Goal: Task Accomplishment & Management: Complete application form

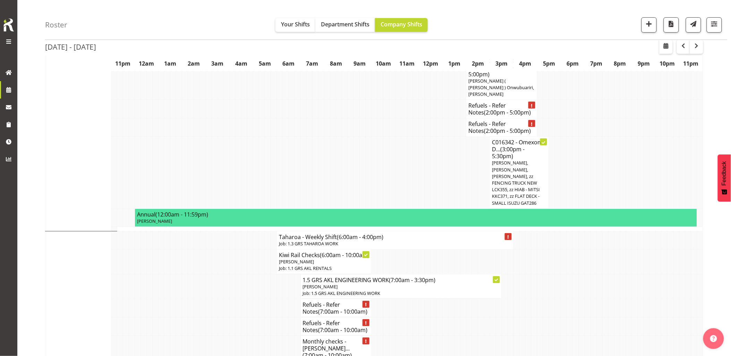
scroll to position [1118, 0]
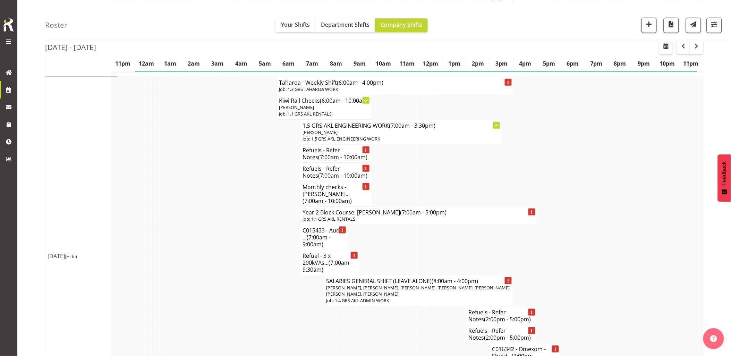
click at [219, 225] on td at bounding box center [221, 237] width 6 height 25
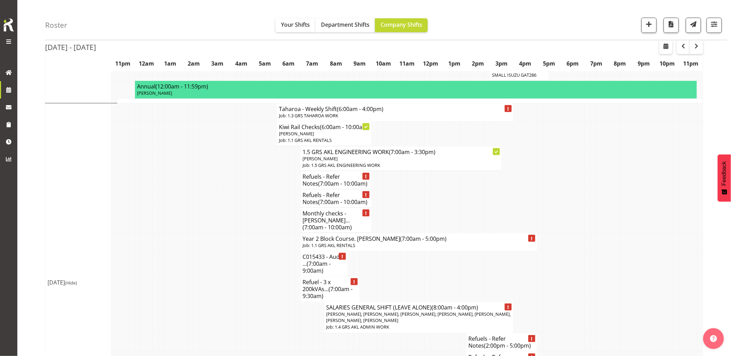
scroll to position [1079, 0]
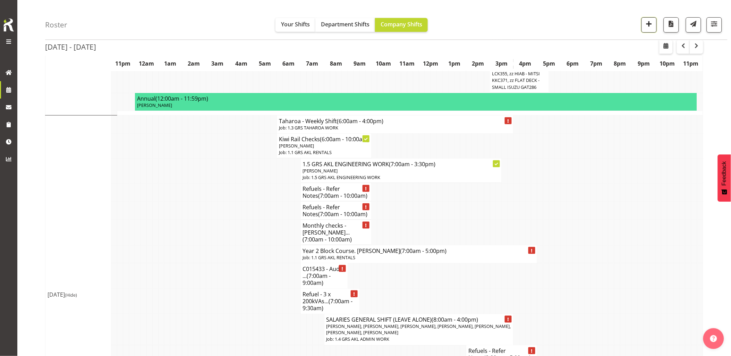
click at [649, 20] on span "button" at bounding box center [649, 23] width 9 height 9
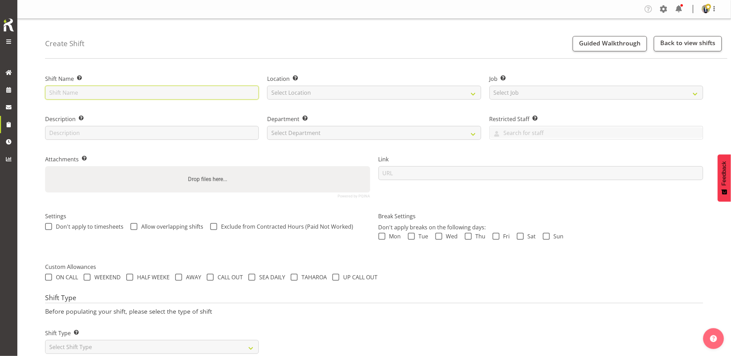
click at [97, 88] on input "text" at bounding box center [152, 93] width 214 height 14
click at [307, 95] on select "Select Location [GEOGRAPHIC_DATA] [GEOGRAPHIC_DATA] GRS [GEOGRAPHIC_DATA] [GEOG…" at bounding box center [374, 93] width 214 height 14
click at [210, 91] on input "Omexom - Deliver, fence and liven a 45kVA & 3 x 100kVAs going to Titirangi / Gl…" at bounding box center [152, 93] width 214 height 14
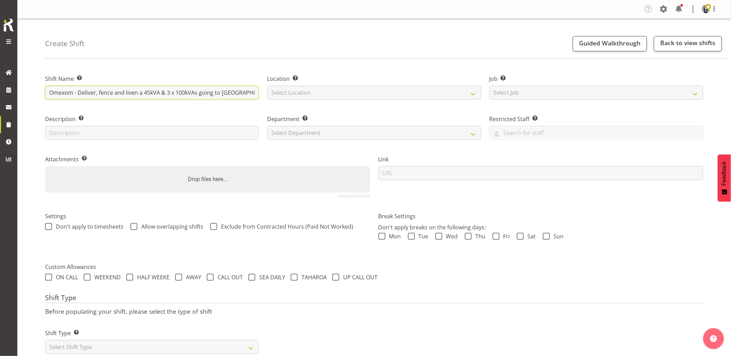
scroll to position [0, 150]
drag, startPoint x: 210, startPoint y: 91, endPoint x: 453, endPoint y: 101, distance: 243.8
click at [453, 101] on div "Shift Name Enter a name for the shift (e.g. Day Shift). Omexom - Deliver, fence…" at bounding box center [374, 133] width 666 height 137
click at [203, 93] on input "Omexom - Deliver, fence and liven a 45kVA & 3 x 100kVAs going to Titirangi / Gl…" at bounding box center [152, 93] width 214 height 14
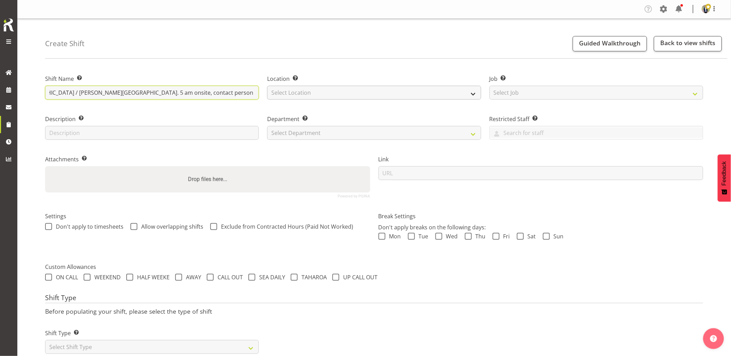
type input "Omexom - Deliver, fence and liven a 45kVA & 3 x 100kVAs going to Titirangi / Gl…"
drag, startPoint x: 311, startPoint y: 89, endPoint x: 314, endPoint y: 94, distance: 6.1
click at [311, 89] on select "Select Location GRS Auckland GRS Hastings GRS Tauranga" at bounding box center [374, 93] width 214 height 14
select select "28"
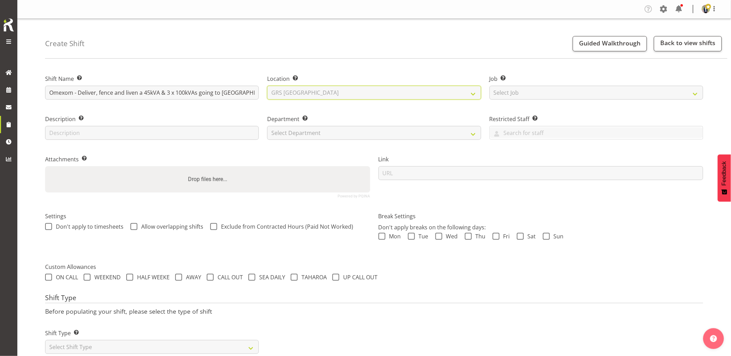
click at [267, 86] on select "Select Location GRS Auckland GRS Hastings GRS Tauranga" at bounding box center [374, 93] width 214 height 14
click at [543, 93] on select "Select Job Create new job 1.1 GRS AKL RENTALS 1.1 GRS AKL RENTALS AC 1.1 GRS AK…" at bounding box center [597, 93] width 214 height 14
select select "7504"
click at [490, 86] on select "Select Job Create new job 1.1 GRS AKL RENTALS 1.1 GRS AKL RENTALS AC 1.1 GRS AK…" at bounding box center [597, 93] width 214 height 14
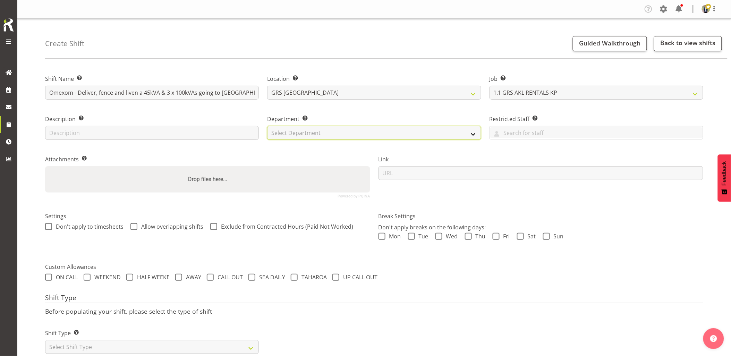
click at [328, 130] on select "Select Department GRS HIRE AKL GRS HIRE AKL GRS HIRE TGA GRS HIRE HST GRS SALES…" at bounding box center [374, 133] width 214 height 14
select select "20"
click at [267, 126] on select "Select Department GRS HIRE AKL GRS HIRE AKL GRS HIRE TGA GRS HIRE HST GRS SALES…" at bounding box center [374, 133] width 214 height 14
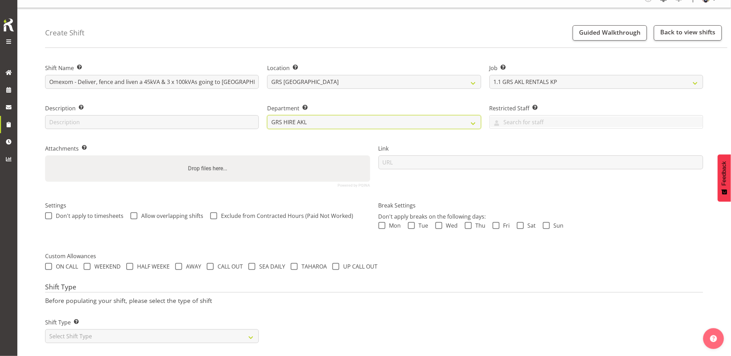
scroll to position [20, 0]
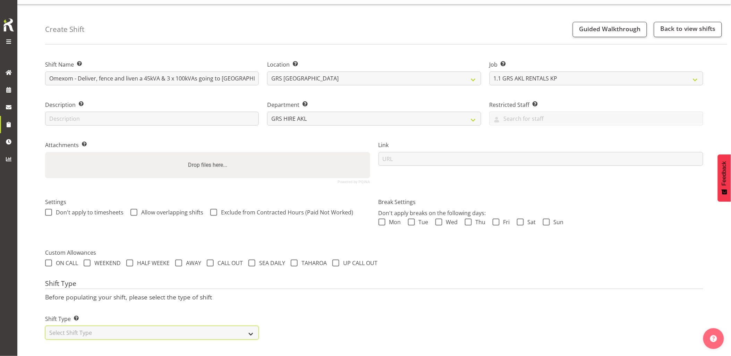
click at [190, 330] on select "Select Shift Type One Off Shift Recurring Shift Rotating Shift" at bounding box center [152, 333] width 214 height 14
select select "one_off"
click at [45, 326] on select "Select Shift Type One Off Shift Recurring Shift Rotating Shift" at bounding box center [152, 333] width 214 height 14
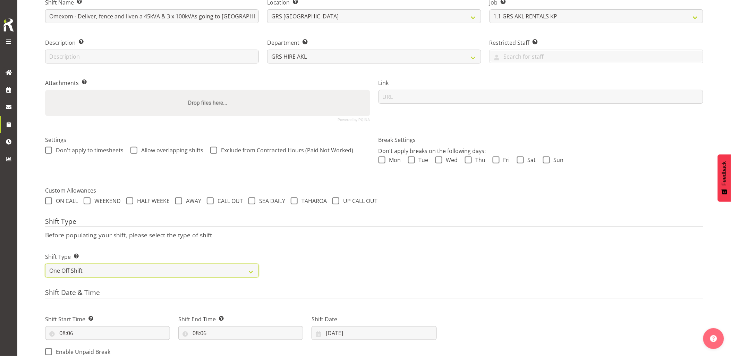
scroll to position [136, 0]
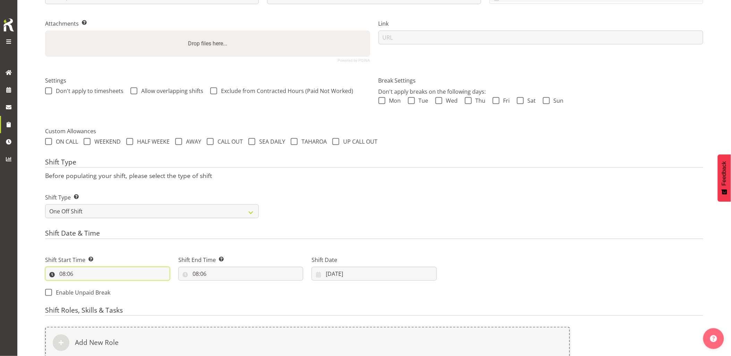
click at [95, 279] on input "08:06" at bounding box center [107, 274] width 125 height 14
click at [95, 289] on select "00 01 02 03 04 05 06 07 08 09 10 11 12 13 14 15 16 17 18 19 20 21 22 23" at bounding box center [93, 292] width 16 height 14
select select "4"
click at [85, 285] on select "00 01 02 03 04 05 06 07 08 09 10 11 12 13 14 15 16 17 18 19 20 21 22 23" at bounding box center [93, 292] width 16 height 14
type input "04:06"
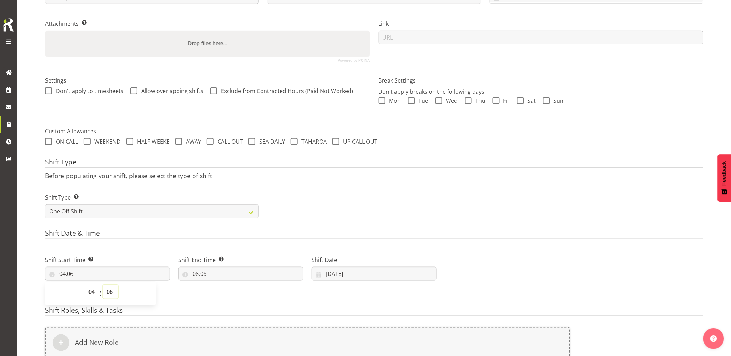
drag, startPoint x: 110, startPoint y: 291, endPoint x: 108, endPoint y: 285, distance: 5.9
click at [110, 291] on select "00 01 02 03 04 05 06 07 08 09 10 11 12 13 14 15 16 17 18 19 20 21 22 23 24 25 2…" at bounding box center [111, 292] width 16 height 14
select select "30"
click at [103, 285] on select "00 01 02 03 04 05 06 07 08 09 10 11 12 13 14 15 16 17 18 19 20 21 22 23 24 25 2…" at bounding box center [111, 292] width 16 height 14
type input "04:30"
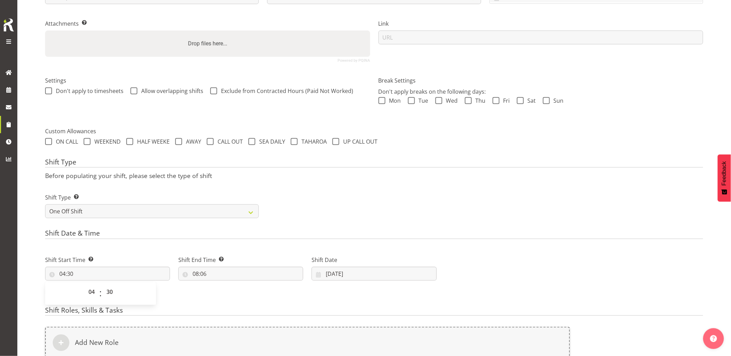
click at [137, 240] on div "Shift Date & Time Shift Start Time Set the time of the day you wish this shift …" at bounding box center [374, 265] width 658 height 73
click at [227, 275] on input "08:06" at bounding box center [240, 274] width 125 height 14
click at [228, 292] on select "00 01 02 03 04 05 06 07 08 09 10 11 12 13 14 15 16 17 18 19 20 21 22 23" at bounding box center [226, 292] width 16 height 14
select select "7"
click at [218, 285] on select "00 01 02 03 04 05 06 07 08 09 10 11 12 13 14 15 16 17 18 19 20 21 22 23" at bounding box center [226, 292] width 16 height 14
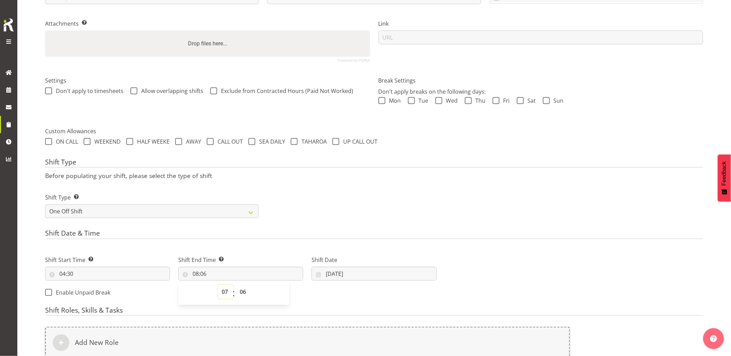
type input "07:06"
click at [241, 290] on select "00 01 02 03 04 05 06 07 08 09 10 11 12 13 14 15 16 17 18 19 20 21 22 23 24 25 2…" at bounding box center [244, 292] width 16 height 14
select select "0"
click at [236, 285] on select "00 01 02 03 04 05 06 07 08 09 10 11 12 13 14 15 16 17 18 19 20 21 22 23 24 25 2…" at bounding box center [244, 292] width 16 height 14
type input "07:00"
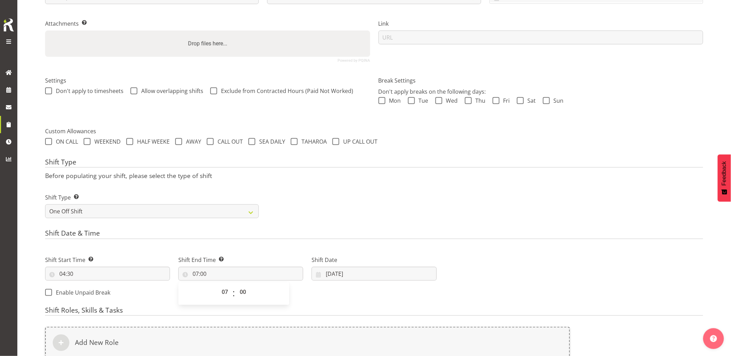
click at [361, 201] on div "Shift Type Shift Types: One Off – Select this if you would like a single shift …" at bounding box center [374, 203] width 666 height 39
click at [382, 278] on input "08/10/2025" at bounding box center [374, 274] width 125 height 14
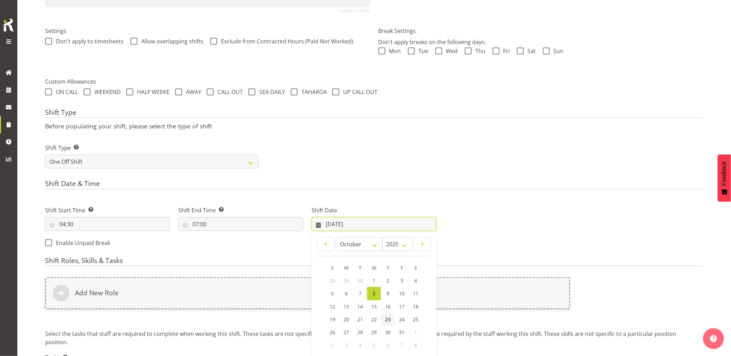
scroll to position [242, 0]
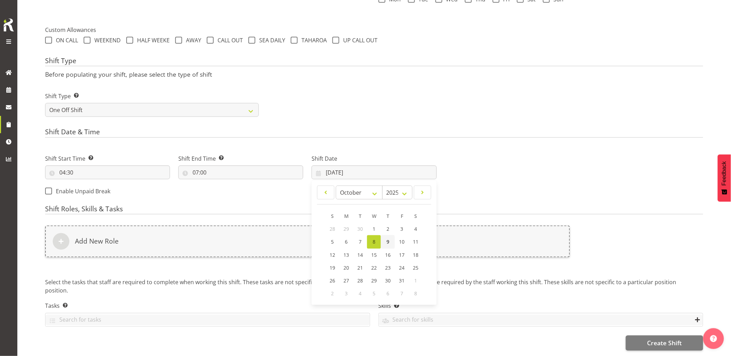
click at [384, 235] on link "9" at bounding box center [388, 242] width 14 height 14
type input "09/10/2025"
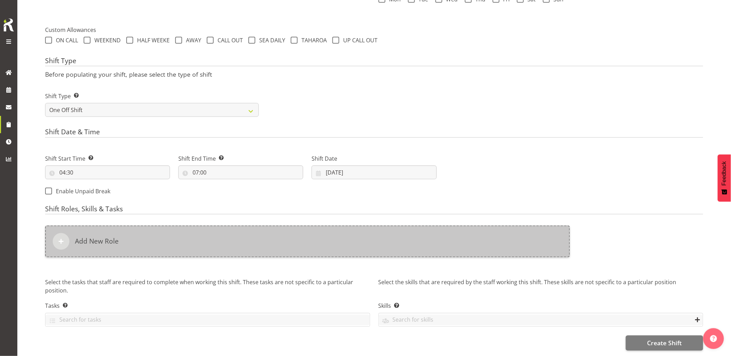
click at [388, 239] on div "Add New Role" at bounding box center [307, 242] width 525 height 32
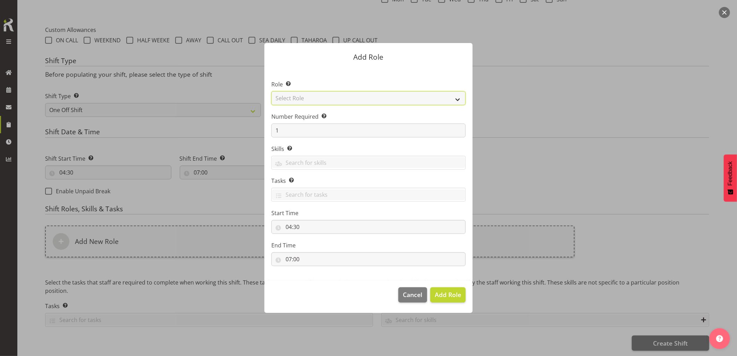
click at [302, 94] on select "Select Role Account Manager Electrician Engineering GM HSEQ manager MECH Mechan…" at bounding box center [368, 98] width 194 height 14
select select "20"
click at [271, 91] on select "Select Role Account Manager Electrician Engineering GM HSEQ manager MECH Mechan…" at bounding box center [368, 98] width 194 height 14
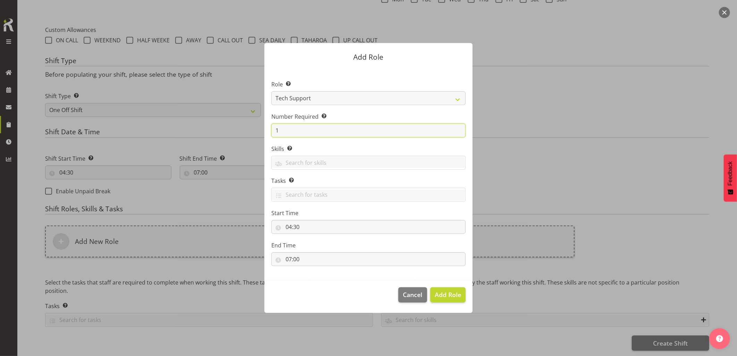
drag, startPoint x: 294, startPoint y: 132, endPoint x: 244, endPoint y: 132, distance: 50.3
click at [252, 132] on form "Add Role Role Select the role you wish to add to the shift. Account Manager Ele…" at bounding box center [368, 178] width 333 height 304
type input "2"
click at [442, 295] on span "Add 2 Roles" at bounding box center [443, 294] width 35 height 8
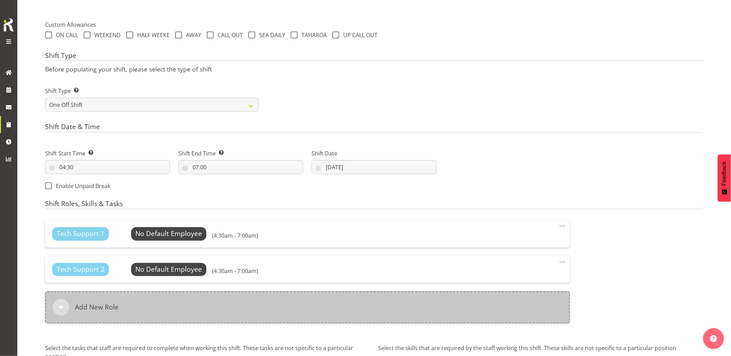
click at [374, 302] on div "Add New Role" at bounding box center [307, 307] width 525 height 32
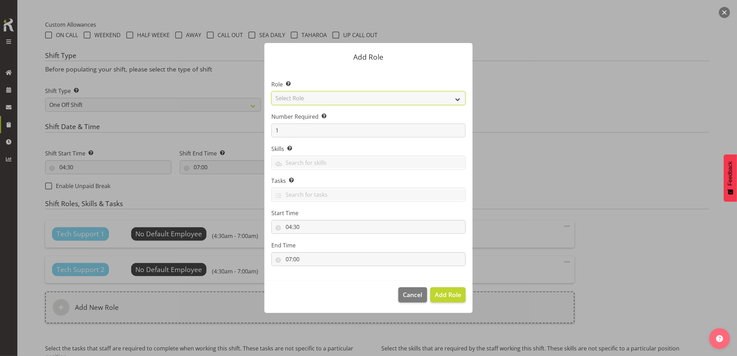
drag, startPoint x: 309, startPoint y: 99, endPoint x: 316, endPoint y: 105, distance: 9.6
click at [309, 99] on select "Select Role Account Manager Electrician Engineering GM HSEQ manager MECH Mechan…" at bounding box center [368, 98] width 194 height 14
click at [271, 91] on select "Select Role Account Manager Electrician Engineering GM HSEQ manager MECH Mechan…" at bounding box center [368, 98] width 194 height 14
click at [327, 95] on select "Account Manager Electrician Engineering GM HSEQ manager MECH Mechanic Office Op…" at bounding box center [368, 98] width 194 height 14
select select "21"
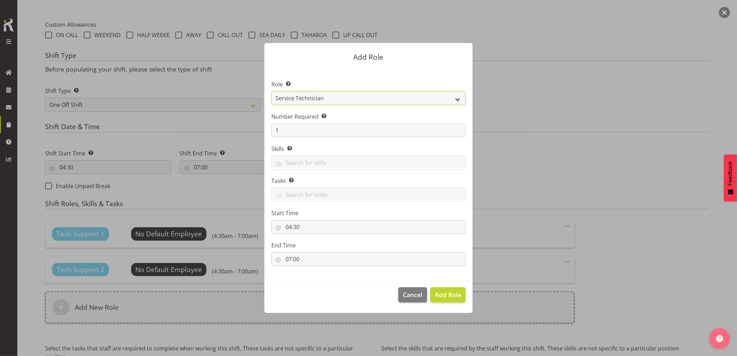
click at [271, 91] on select "Account Manager Electrician Engineering GM HSEQ manager MECH Mechanic Office Op…" at bounding box center [368, 98] width 194 height 14
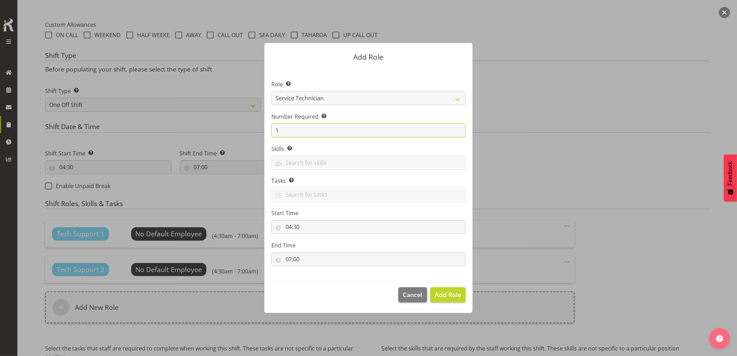
click at [250, 132] on form "Add Role Role Select the role you wish to add to the shift. Account Manager Ele…" at bounding box center [368, 178] width 333 height 304
type input "2"
click at [454, 290] on span "Add 2 Roles" at bounding box center [443, 294] width 35 height 8
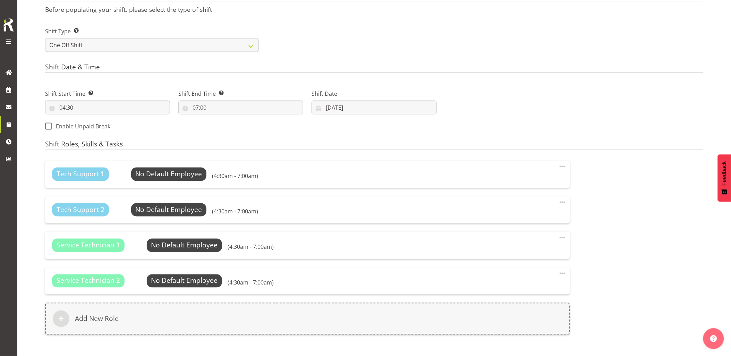
scroll to position [358, 0]
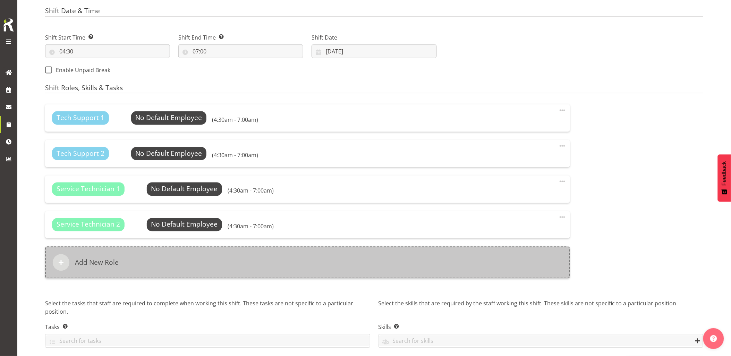
click at [315, 267] on div "Add New Role" at bounding box center [307, 263] width 525 height 32
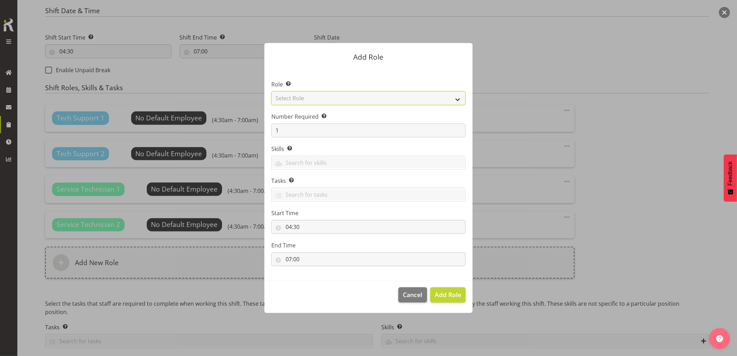
drag, startPoint x: 287, startPoint y: 98, endPoint x: 296, endPoint y: 103, distance: 9.9
click at [288, 98] on select "Select Role Account Manager Electrician Engineering GM HSEQ manager MECH Mechan…" at bounding box center [368, 98] width 194 height 14
select select "27"
click at [271, 91] on select "Select Role Account Manager Electrician Engineering GM HSEQ manager MECH Mechan…" at bounding box center [368, 98] width 194 height 14
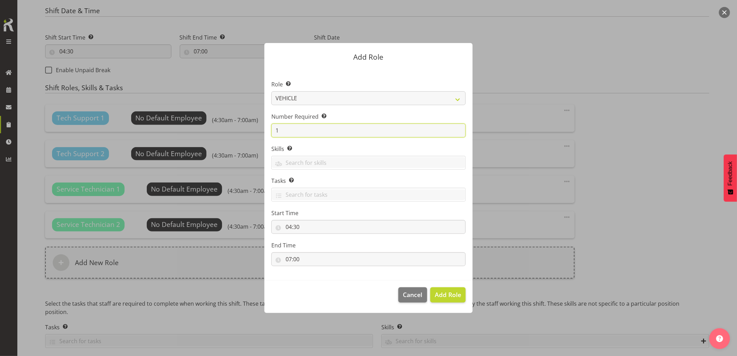
drag, startPoint x: 292, startPoint y: 135, endPoint x: 253, endPoint y: 136, distance: 39.9
click at [253, 135] on form "Add Role Role Select the role you wish to add to the shift. Account Manager Ele…" at bounding box center [368, 178] width 333 height 304
type input "3"
drag, startPoint x: 435, startPoint y: 298, endPoint x: 475, endPoint y: 290, distance: 40.7
click at [436, 298] on span "Add 3 Roles" at bounding box center [443, 294] width 35 height 8
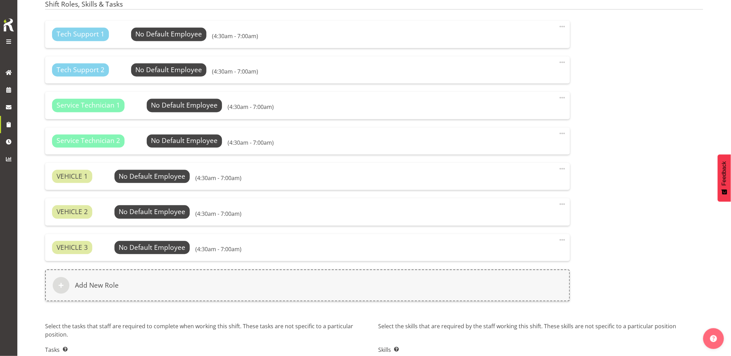
scroll to position [491, 0]
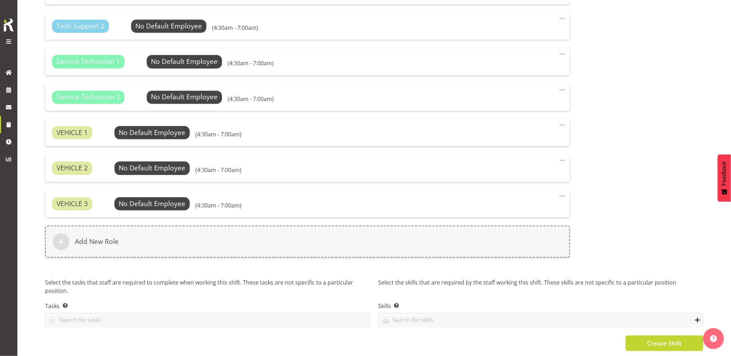
click at [662, 342] on span "Create Shift" at bounding box center [664, 343] width 35 height 9
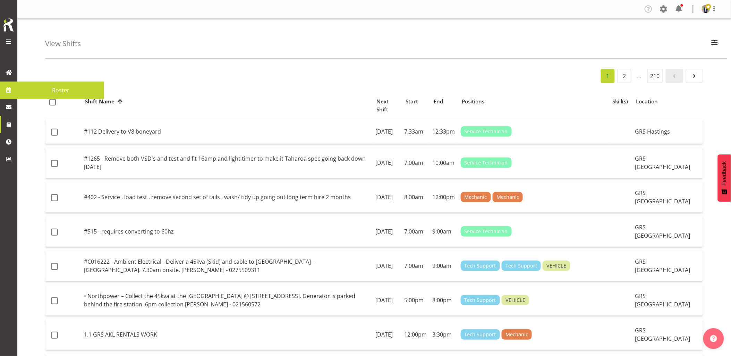
click at [3, 91] on link at bounding box center [8, 89] width 17 height 17
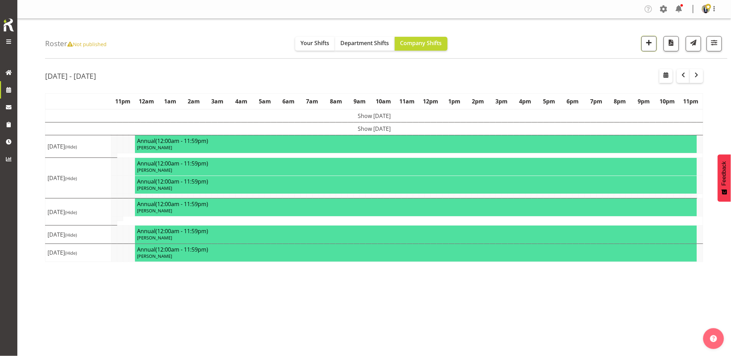
click at [650, 41] on span "button" at bounding box center [649, 42] width 9 height 9
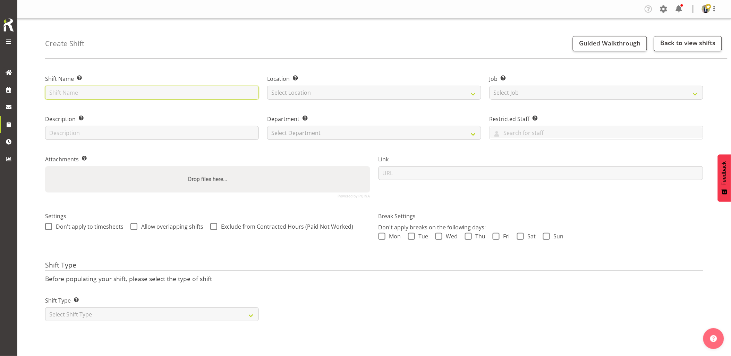
click at [147, 95] on input "text" at bounding box center [152, 93] width 214 height 14
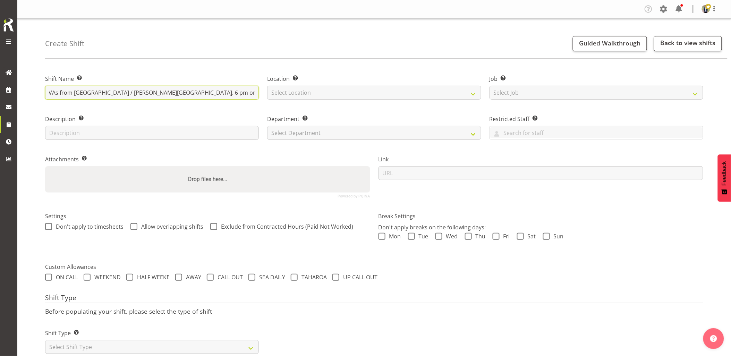
scroll to position [0, 131]
type input "Omexom - Shutdown & collect a 45kVA & 3 x 100kVAs from [GEOGRAPHIC_DATA] / [PER…"
click at [308, 96] on select "Select Location [GEOGRAPHIC_DATA] [GEOGRAPHIC_DATA] GRS [GEOGRAPHIC_DATA] [GEOG…" at bounding box center [374, 93] width 214 height 14
select select "28"
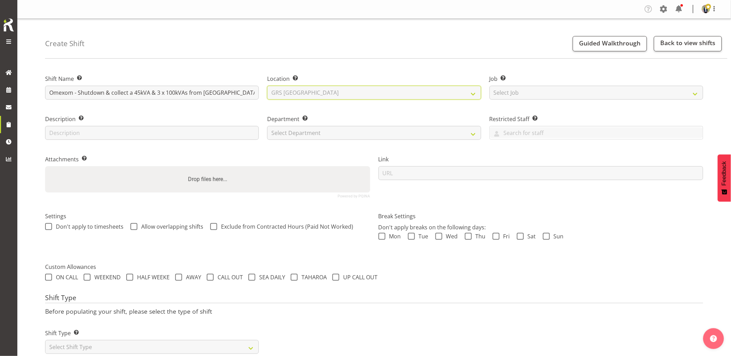
click at [267, 86] on select "Select Location [GEOGRAPHIC_DATA] [GEOGRAPHIC_DATA] GRS [GEOGRAPHIC_DATA] [GEOG…" at bounding box center [374, 93] width 214 height 14
click at [534, 96] on select "Select Job Create new job 1.1 GRS AKL RENTALS 1.1 GRS AKL RENTALS AC 1.1 GRS AK…" at bounding box center [597, 93] width 214 height 14
select select "7504"
click at [490, 86] on select "Select Job Create new job 1.1 GRS AKL RENTALS 1.1 GRS AKL RENTALS AC 1.1 GRS AK…" at bounding box center [597, 93] width 214 height 14
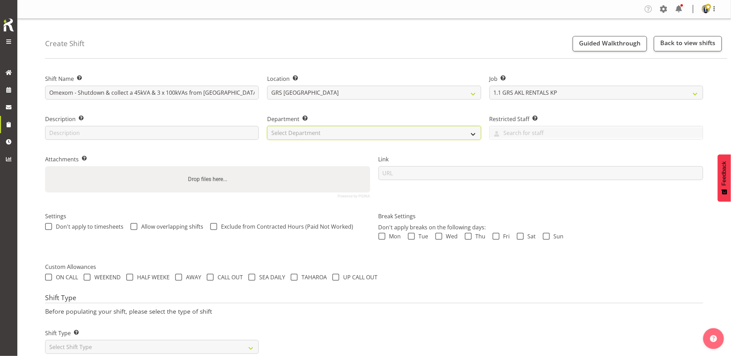
click at [351, 135] on select "Select Department GRS HIRE AKL GRS HIRE AKL GRS HIRE TGA GRS HIRE HST GRS SALES…" at bounding box center [374, 133] width 214 height 14
select select "20"
click at [267, 126] on select "Select Department GRS HIRE AKL GRS HIRE AKL GRS HIRE TGA GRS HIRE HST GRS SALES…" at bounding box center [374, 133] width 214 height 14
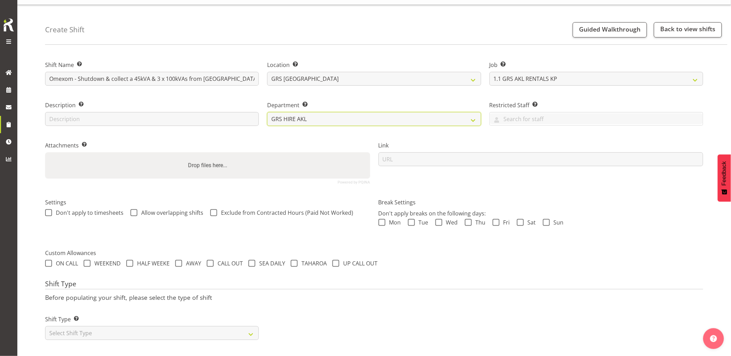
scroll to position [20, 0]
drag, startPoint x: 113, startPoint y: 329, endPoint x: 108, endPoint y: 323, distance: 7.9
click at [113, 329] on select "Select Shift Type One Off Shift Recurring Shift Rotating Shift" at bounding box center [152, 333] width 214 height 14
select select "one_off"
click at [45, 326] on select "Select Shift Type One Off Shift Recurring Shift Rotating Shift" at bounding box center [152, 333] width 214 height 14
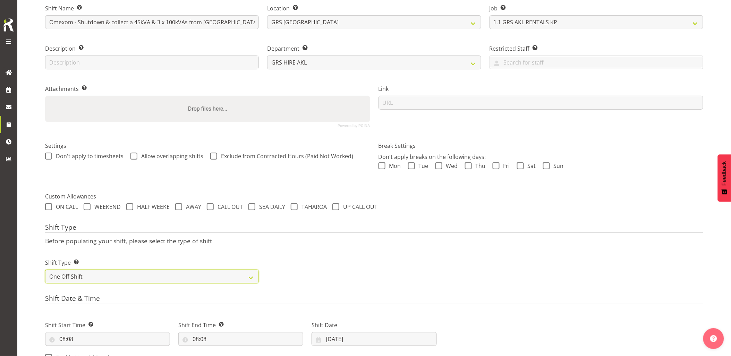
scroll to position [136, 0]
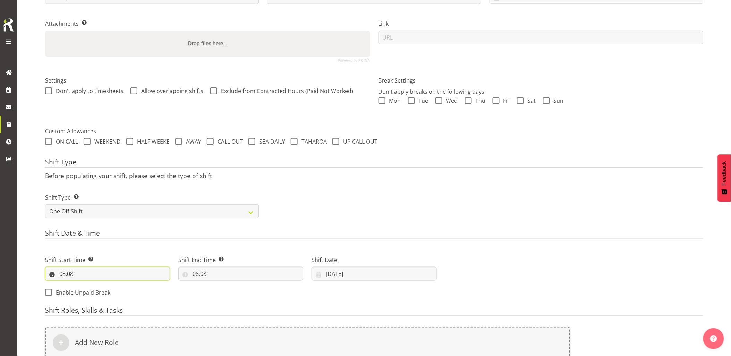
click at [102, 270] on input "08:08" at bounding box center [107, 274] width 125 height 14
click at [87, 294] on select "00 01 02 03 04 05 06 07 08 09 10 11 12 13 14 15 16 17 18 19 20 21 22 23" at bounding box center [93, 292] width 16 height 14
select select "17"
click at [85, 285] on select "00 01 02 03 04 05 06 07 08 09 10 11 12 13 14 15 16 17 18 19 20 21 22 23" at bounding box center [93, 292] width 16 height 14
type input "17:08"
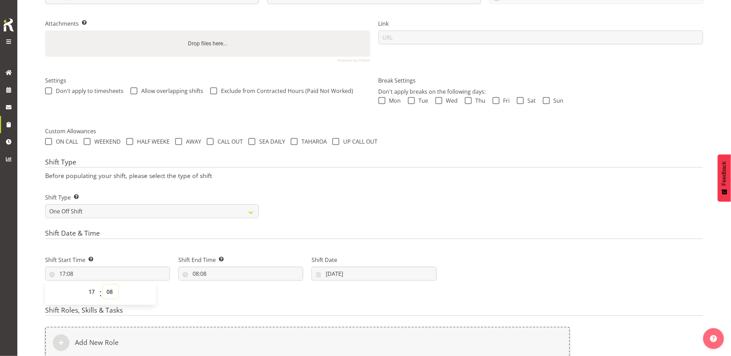
drag, startPoint x: 107, startPoint y: 292, endPoint x: 108, endPoint y: 284, distance: 8.0
click at [107, 292] on select "00 01 02 03 04 05 06 07 08 09 10 11 12 13 14 15 16 17 18 19 20 21 22 23 24 25 2…" at bounding box center [111, 292] width 16 height 14
select select "30"
click at [103, 285] on select "00 01 02 03 04 05 06 07 08 09 10 11 12 13 14 15 16 17 18 19 20 21 22 23 24 25 2…" at bounding box center [111, 292] width 16 height 14
type input "17:30"
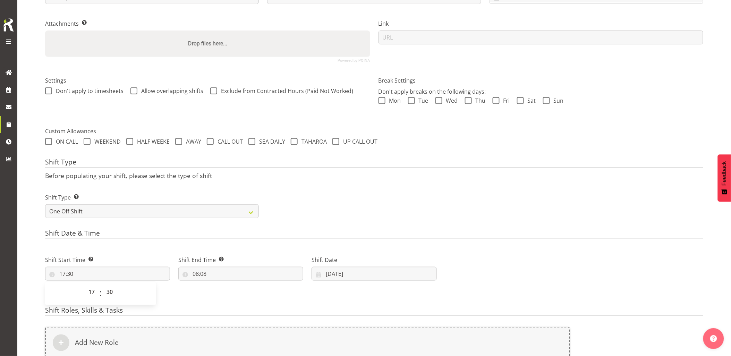
click at [143, 238] on h4 "Shift Date & Time" at bounding box center [374, 234] width 658 height 10
click at [232, 275] on input "08:08" at bounding box center [240, 274] width 125 height 14
click at [224, 290] on select "00 01 02 03 04 05 06 07 08 09 10 11 12 13 14 15 16 17 18 19 20 21 22 23" at bounding box center [226, 292] width 16 height 14
select select "20"
click at [218, 285] on select "00 01 02 03 04 05 06 07 08 09 10 11 12 13 14 15 16 17 18 19 20 21 22 23" at bounding box center [226, 292] width 16 height 14
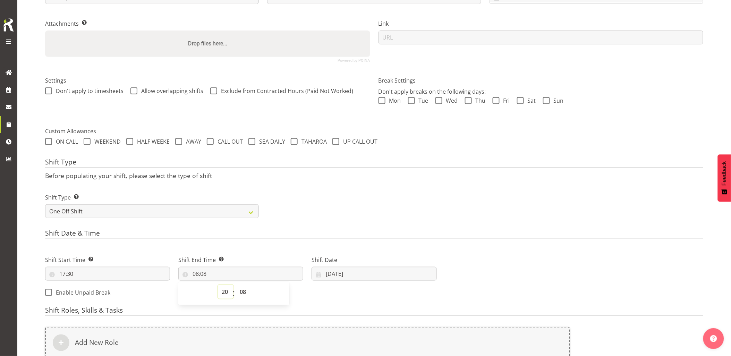
type input "20:08"
click at [244, 295] on select "00 01 02 03 04 05 06 07 08 09 10 11 12 13 14 15 16 17 18 19 20 21 22 23 24 25 2…" at bounding box center [244, 292] width 16 height 14
select select "0"
click at [236, 285] on select "00 01 02 03 04 05 06 07 08 09 10 11 12 13 14 15 16 17 18 19 20 21 22 23 24 25 2…" at bounding box center [244, 292] width 16 height 14
type input "20:00"
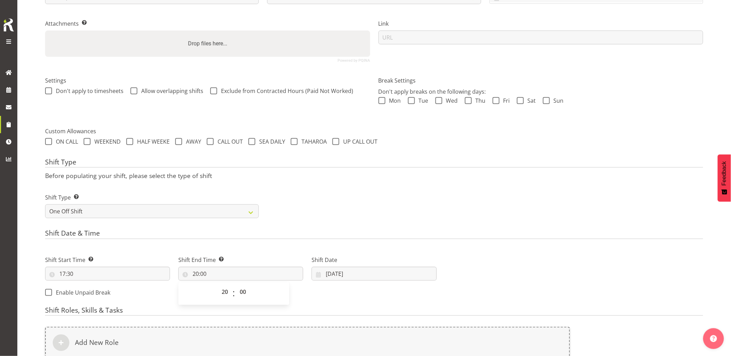
click at [338, 190] on div "Shift Type Shift Types: One Off – Select this if you would like a single shift …" at bounding box center [374, 203] width 666 height 39
click at [358, 271] on input "08/10/2025" at bounding box center [374, 274] width 125 height 14
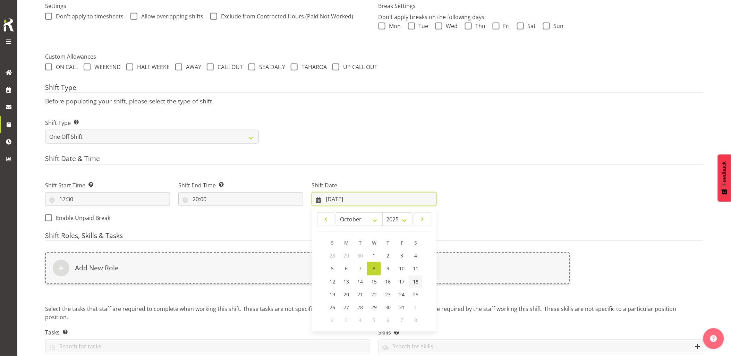
scroll to position [213, 0]
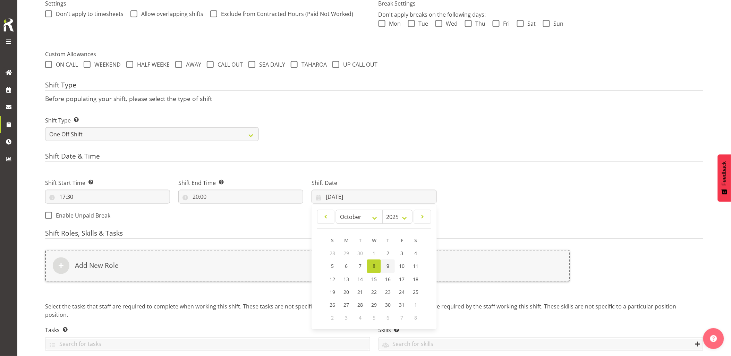
click at [391, 267] on link "9" at bounding box center [388, 267] width 14 height 14
type input "09/10/2025"
click at [391, 267] on div "Add New Role" at bounding box center [307, 266] width 525 height 32
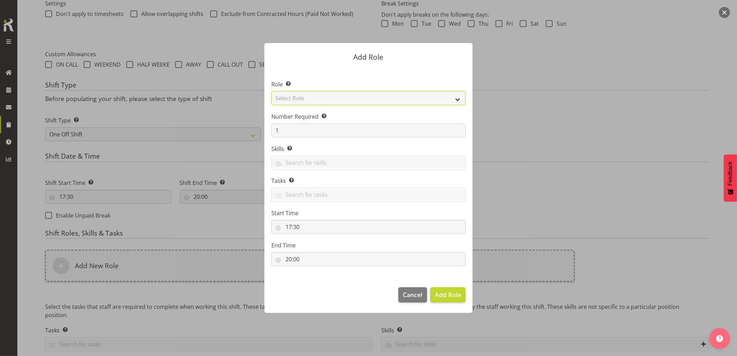
click at [320, 100] on select "Select Role Account Manager Electrician Engineering GM HSEQ manager MECH Mechan…" at bounding box center [368, 98] width 194 height 14
select select "21"
click at [271, 91] on select "Select Role Account Manager Electrician Engineering GM HSEQ manager MECH Mechan…" at bounding box center [368, 98] width 194 height 14
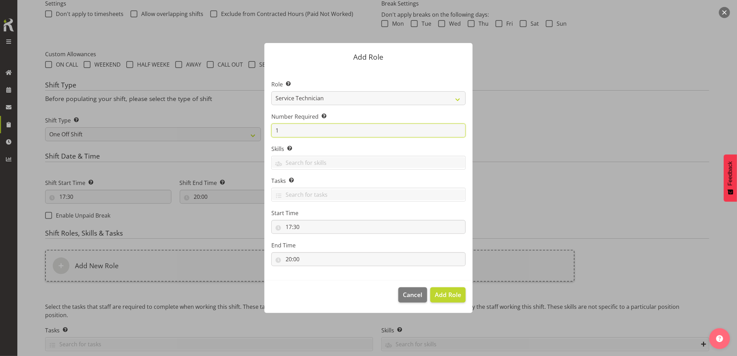
drag, startPoint x: 283, startPoint y: 129, endPoint x: 266, endPoint y: 128, distance: 17.1
click at [266, 128] on section "Role Select the role you wish to add to the shift. Account Manager Electrician …" at bounding box center [368, 174] width 208 height 212
type input "2"
click at [445, 299] on span "Add 2 Roles" at bounding box center [443, 294] width 35 height 9
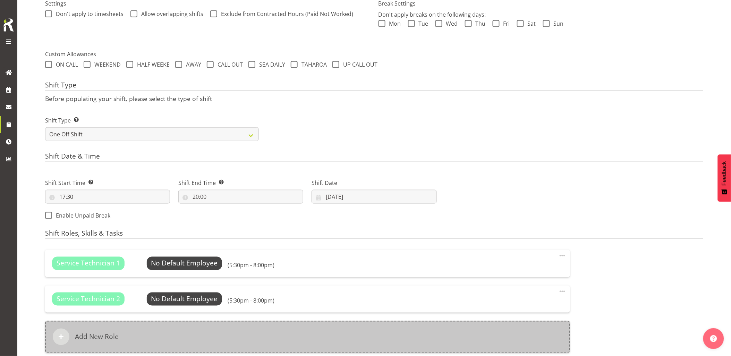
click at [352, 338] on div "Add New Role" at bounding box center [307, 337] width 525 height 32
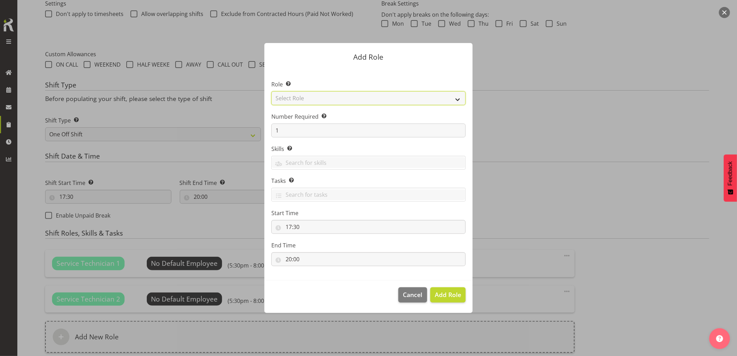
click at [293, 101] on select "Select Role Account Manager Electrician Engineering GM HSEQ manager MECH Mechan…" at bounding box center [368, 98] width 194 height 14
select select "20"
click at [271, 91] on select "Select Role Account Manager Electrician Engineering GM HSEQ manager MECH Mechan…" at bounding box center [368, 98] width 194 height 14
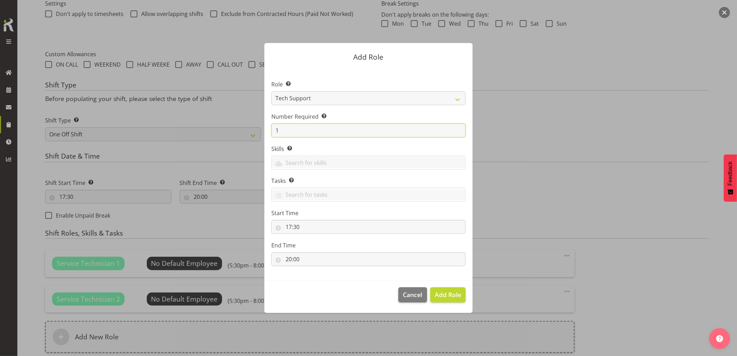
click at [258, 136] on div "Add Role Role Select the role you wish to add to the shift. Account Manager Ele…" at bounding box center [368, 178] width 222 height 304
type input "2"
click at [446, 292] on span "Add 2 Roles" at bounding box center [443, 294] width 35 height 8
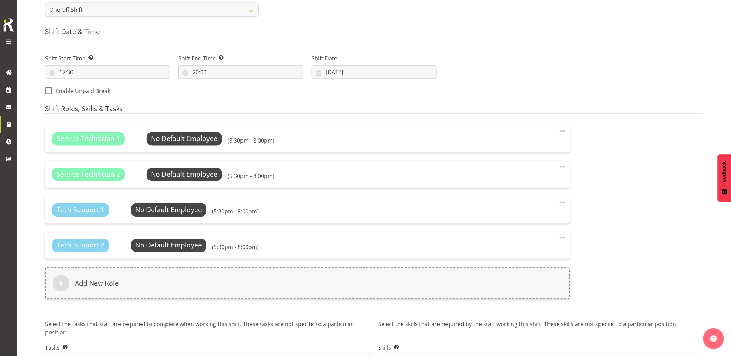
scroll to position [367, 0]
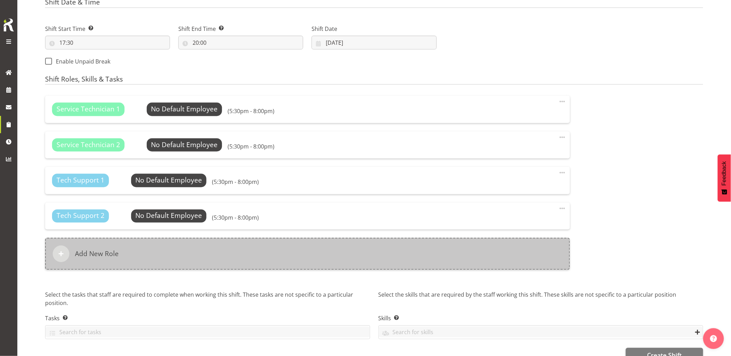
click at [265, 258] on div "Add New Role" at bounding box center [307, 254] width 525 height 32
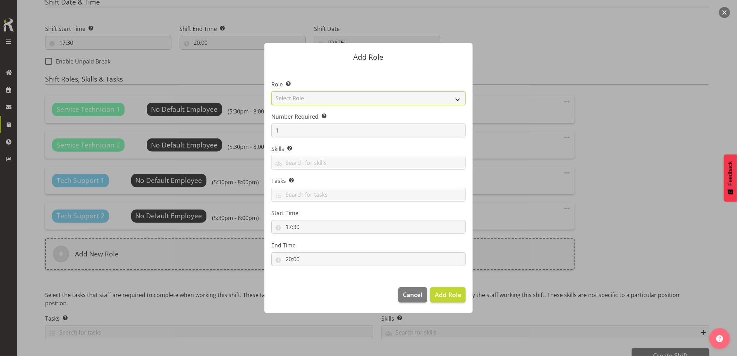
drag, startPoint x: 291, startPoint y: 96, endPoint x: 296, endPoint y: 100, distance: 6.4
click at [291, 96] on select "Select Role Account Manager Electrician Engineering GM HSEQ manager MECH Mechan…" at bounding box center [368, 98] width 194 height 14
select select "27"
click at [271, 91] on select "Select Role Account Manager Electrician Engineering GM HSEQ manager MECH Mechan…" at bounding box center [368, 98] width 194 height 14
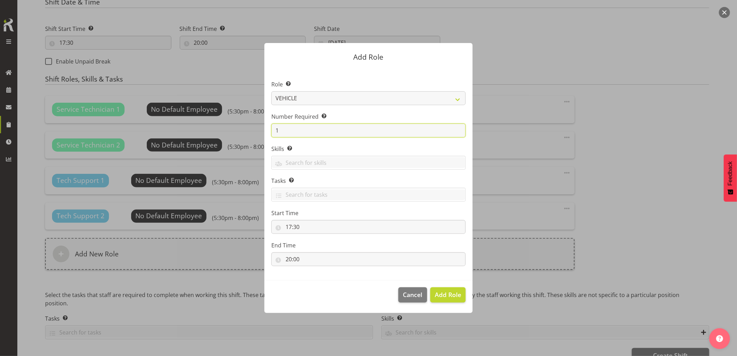
drag, startPoint x: 292, startPoint y: 130, endPoint x: 276, endPoint y: 130, distance: 16.3
click at [276, 130] on input "1" at bounding box center [368, 131] width 194 height 14
type input "3"
click at [456, 290] on button "Add 3 Roles" at bounding box center [444, 294] width 44 height 15
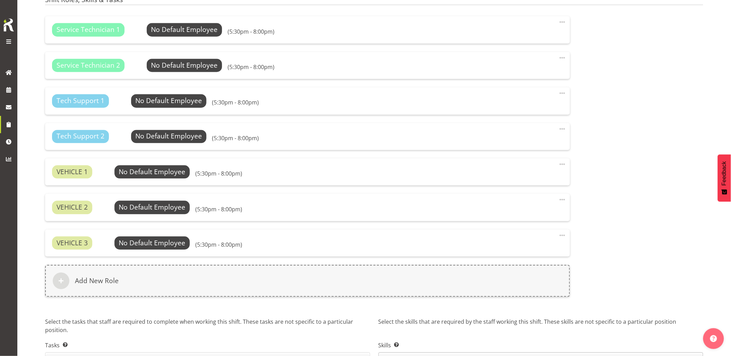
scroll to position [483, 0]
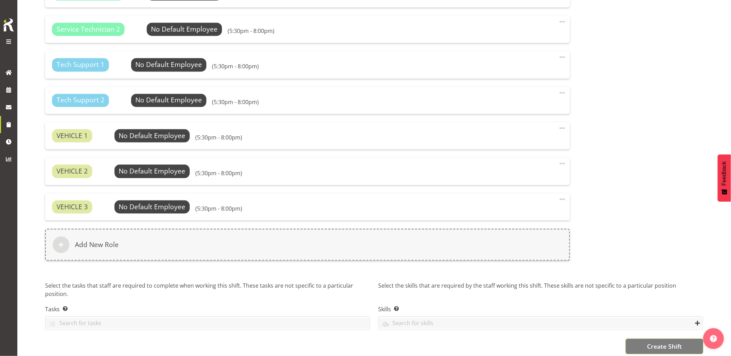
click at [669, 339] on button "Create Shift" at bounding box center [664, 346] width 77 height 15
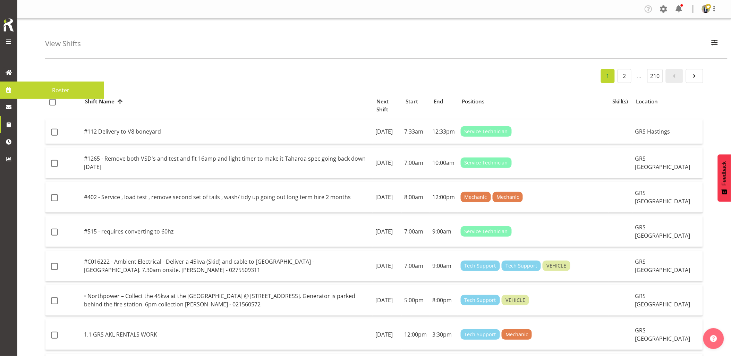
click at [15, 92] on link at bounding box center [8, 89] width 17 height 17
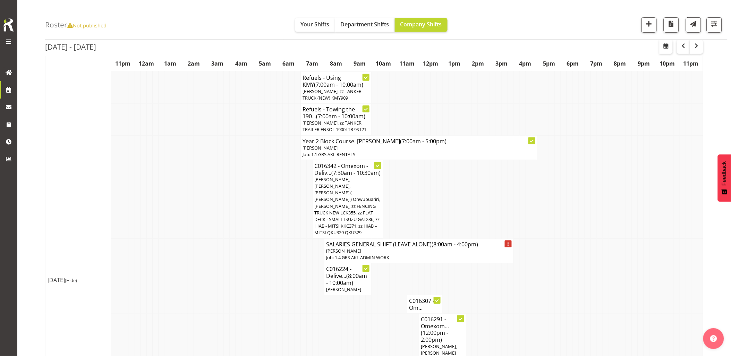
scroll to position [193, 0]
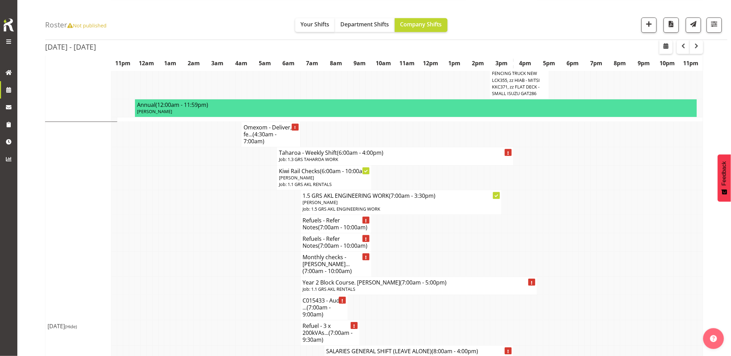
click at [210, 252] on td at bounding box center [209, 264] width 6 height 25
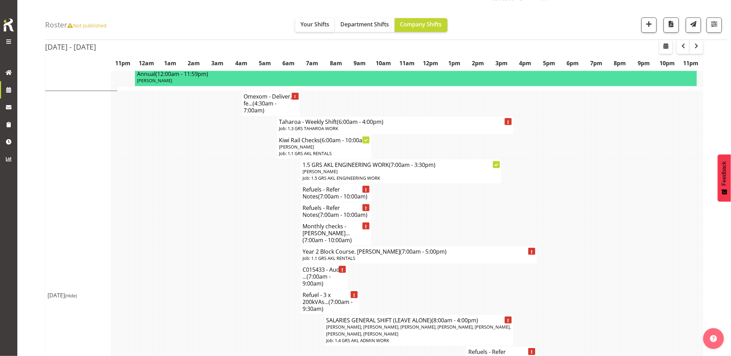
scroll to position [655, 0]
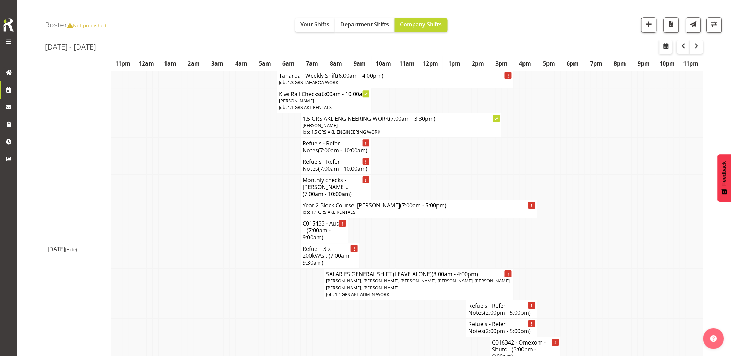
click at [210, 243] on td at bounding box center [209, 255] width 6 height 25
click at [250, 200] on td at bounding box center [250, 209] width 6 height 18
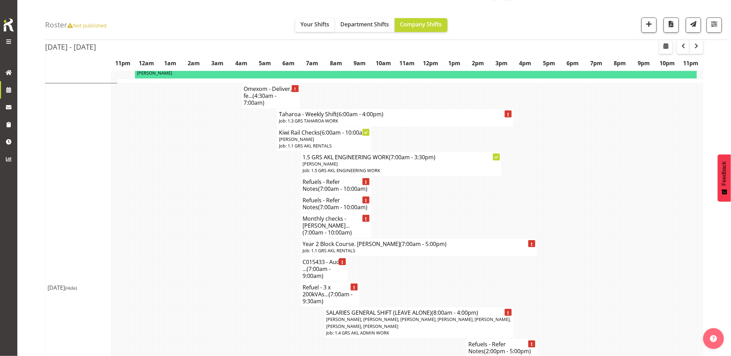
click at [250, 181] on td at bounding box center [250, 185] width 6 height 18
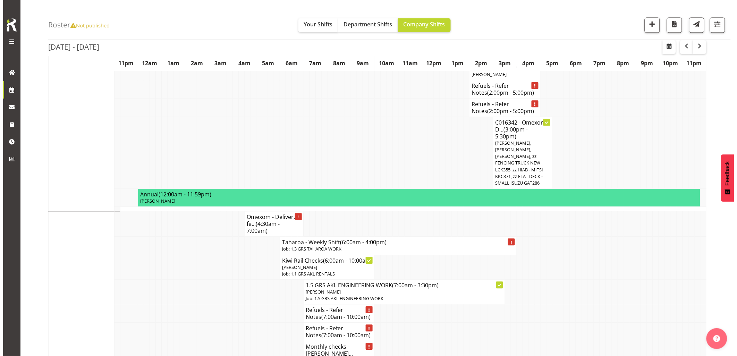
scroll to position [501, 0]
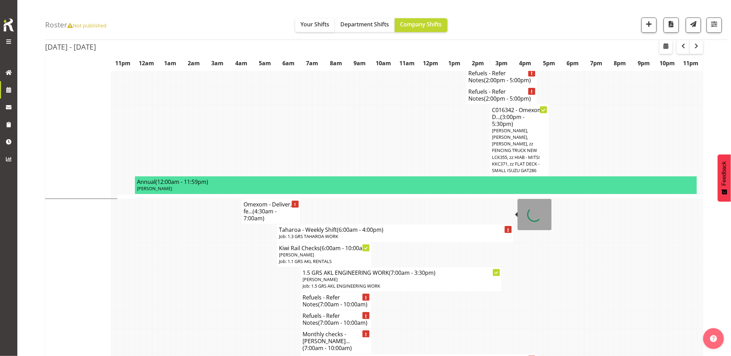
click at [325, 233] on p "Job: 1.3 GRS TAHAROA WORK" at bounding box center [395, 236] width 232 height 7
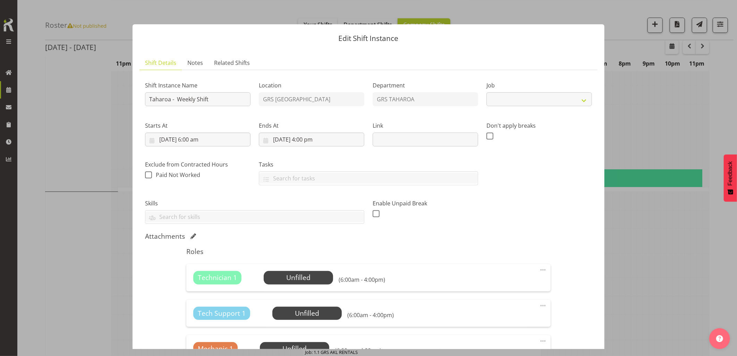
select select "874"
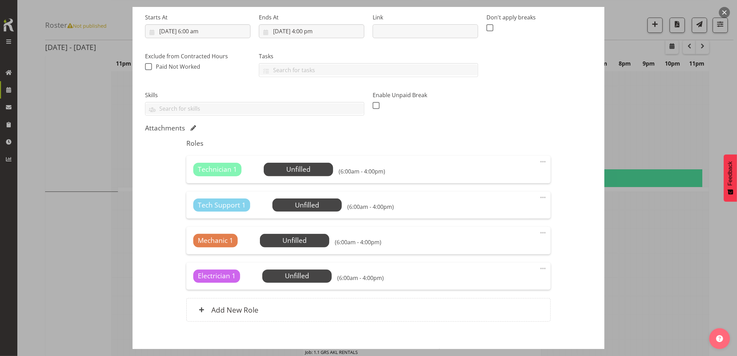
scroll to position [143, 0]
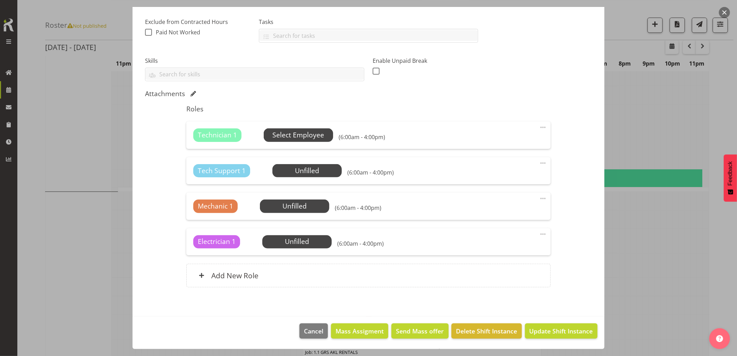
click at [303, 136] on span "Select Employee" at bounding box center [298, 135] width 52 height 10
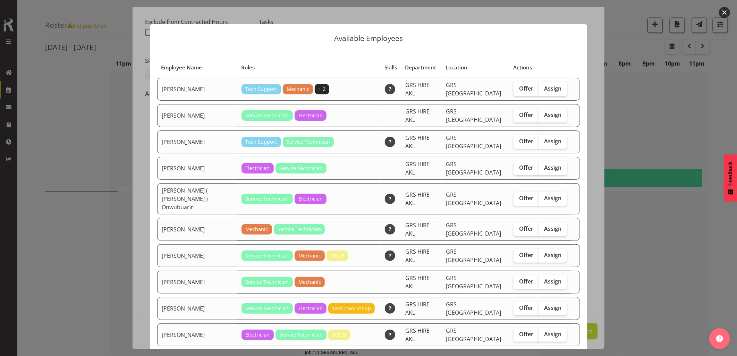
click at [544, 356] on span "Assign" at bounding box center [552, 360] width 17 height 7
click at [540, 356] on input "Assign" at bounding box center [540, 360] width 5 height 5
checkbox input "true"
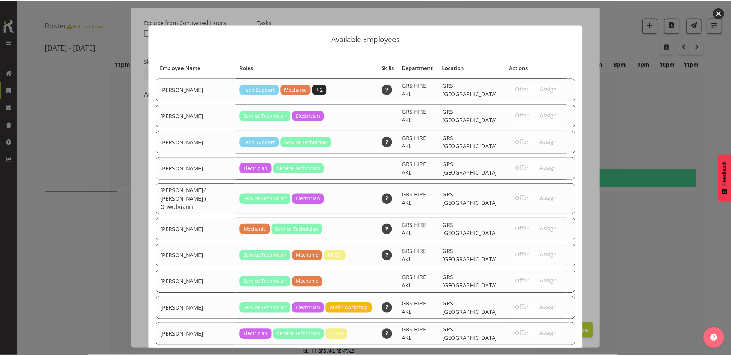
scroll to position [28, 0]
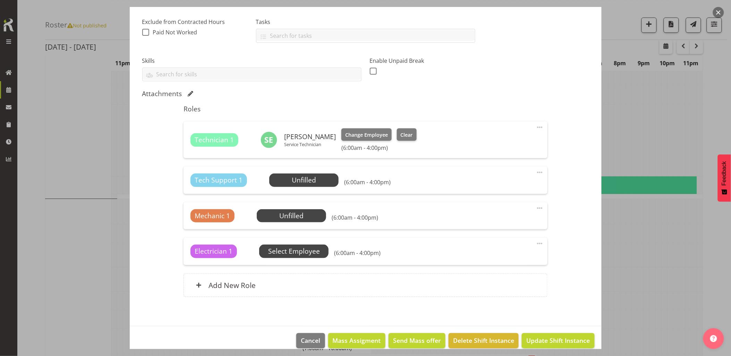
click at [285, 248] on span "Select Employee" at bounding box center [294, 251] width 52 height 10
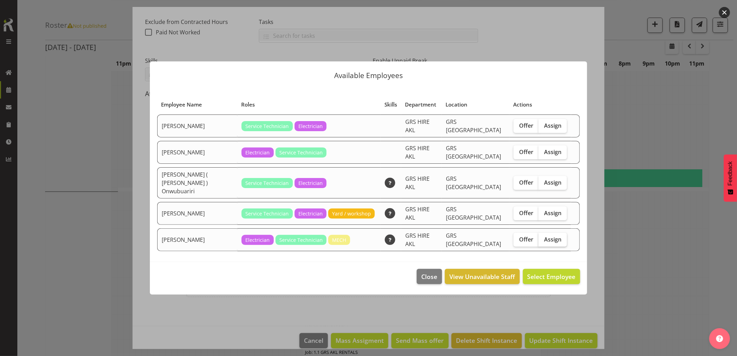
click at [556, 236] on span "Assign" at bounding box center [552, 239] width 17 height 7
click at [543, 237] on input "Assign" at bounding box center [540, 239] width 5 height 5
checkbox input "true"
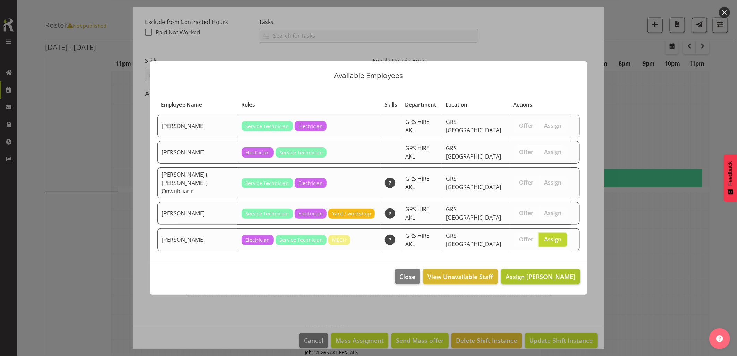
click at [553, 262] on footer "Close View Unavailable Staff Assign [PERSON_NAME]" at bounding box center [368, 278] width 437 height 33
click at [553, 272] on span "Assign [PERSON_NAME]" at bounding box center [540, 276] width 70 height 8
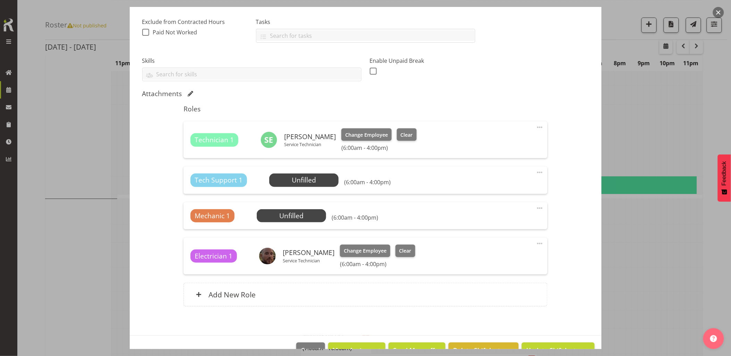
click at [536, 172] on span at bounding box center [540, 172] width 8 height 8
click at [506, 210] on link "Delete" at bounding box center [510, 212] width 67 height 12
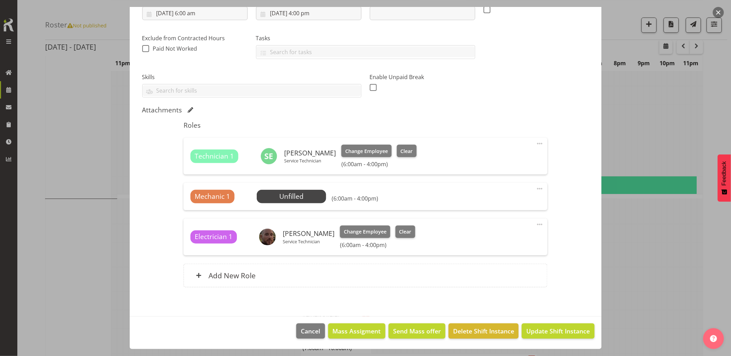
scroll to position [126, 0]
click at [536, 188] on span at bounding box center [540, 189] width 8 height 8
click at [497, 229] on link "Delete" at bounding box center [510, 229] width 67 height 12
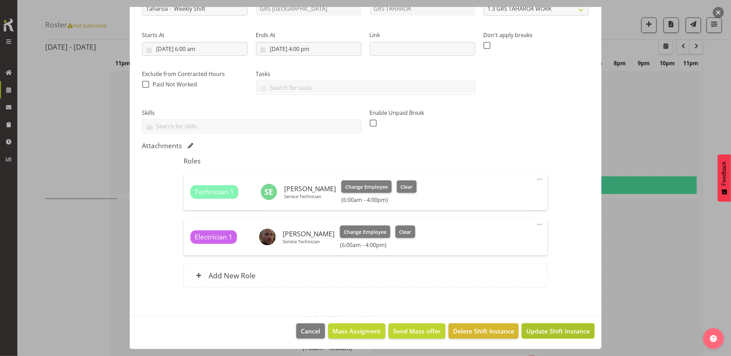
click at [545, 333] on span "Update Shift Instance" at bounding box center [557, 330] width 63 height 9
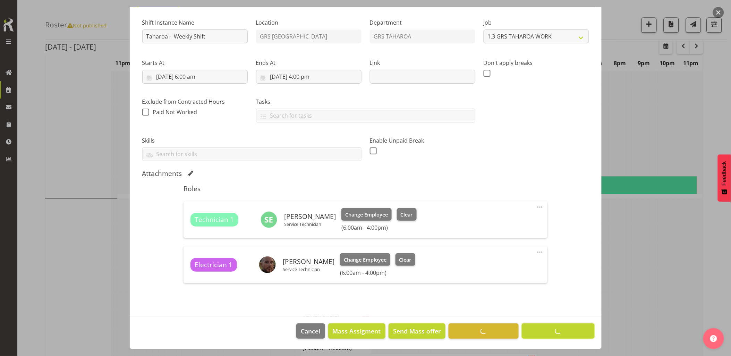
scroll to position [0, 0]
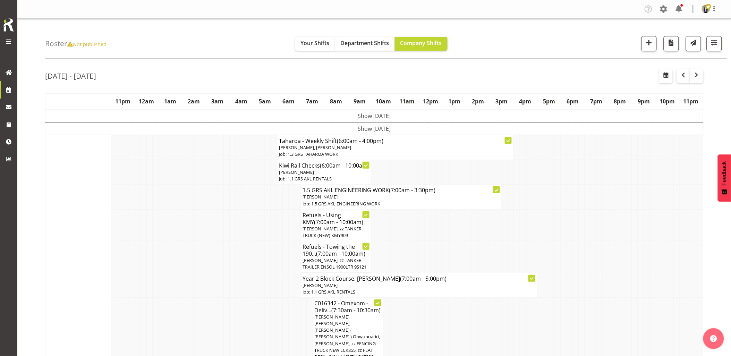
click at [207, 273] on td at bounding box center [209, 257] width 6 height 32
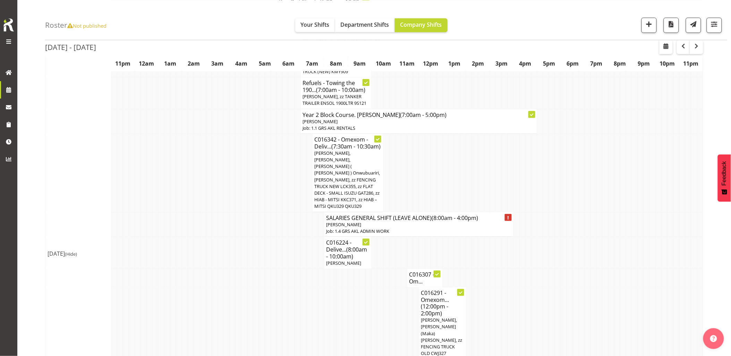
scroll to position [231, 0]
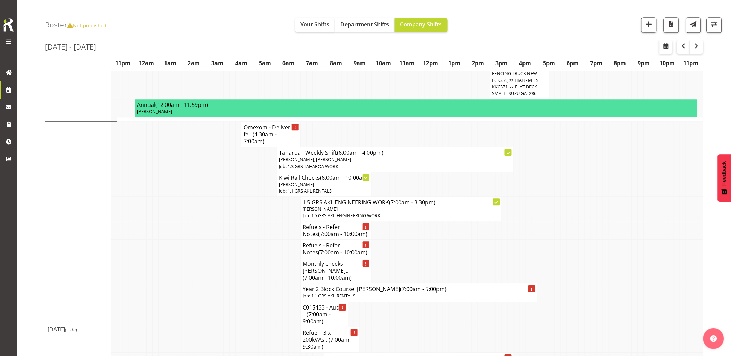
click at [206, 283] on td at bounding box center [209, 292] width 6 height 18
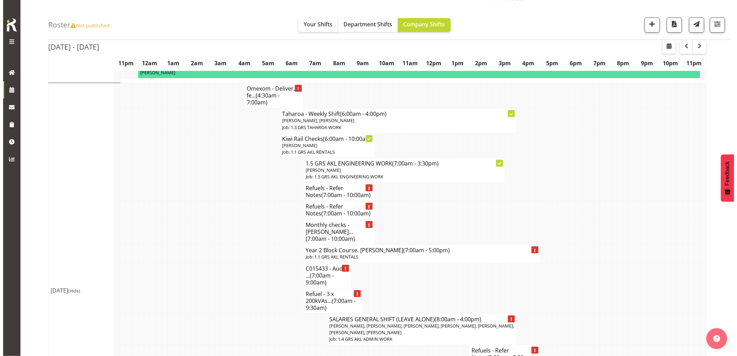
scroll to position [617, 0]
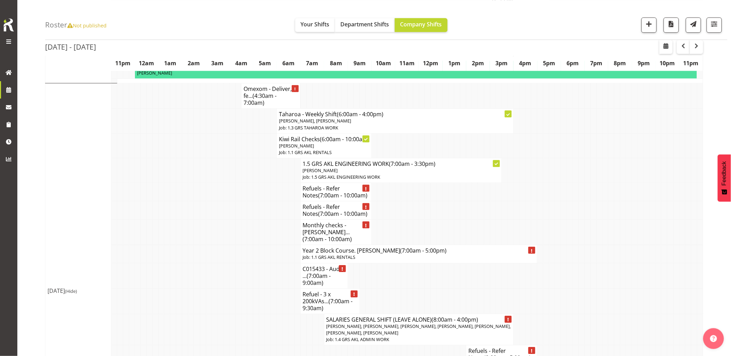
click at [219, 288] on td at bounding box center [221, 300] width 6 height 25
click at [323, 247] on h4 "Year 2 Block Course. [PERSON_NAME] (7:00am - 5:00pm)" at bounding box center [419, 250] width 232 height 7
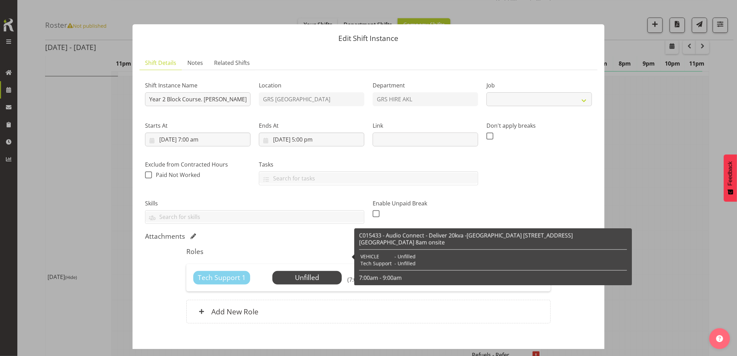
select select "9"
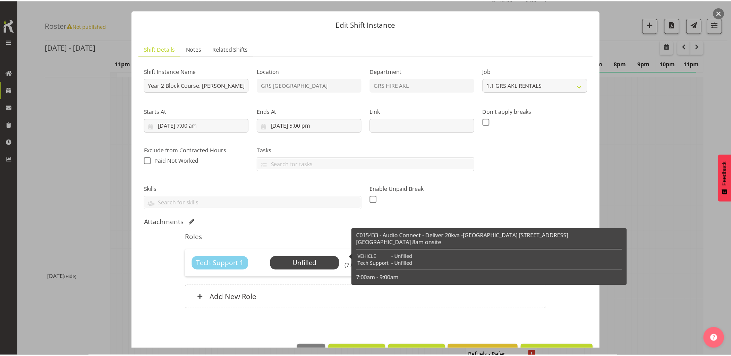
scroll to position [36, 0]
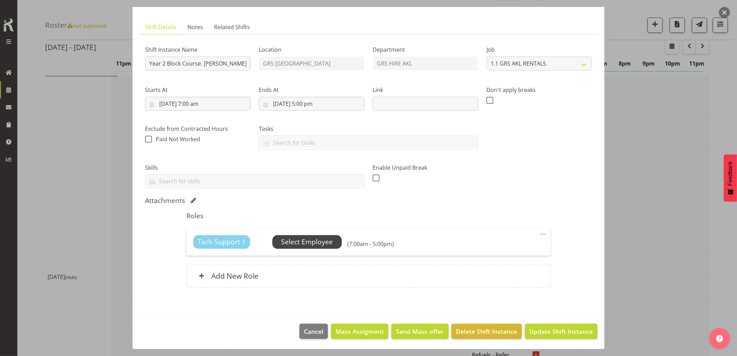
click at [306, 242] on span "Select Employee" at bounding box center [307, 242] width 52 height 10
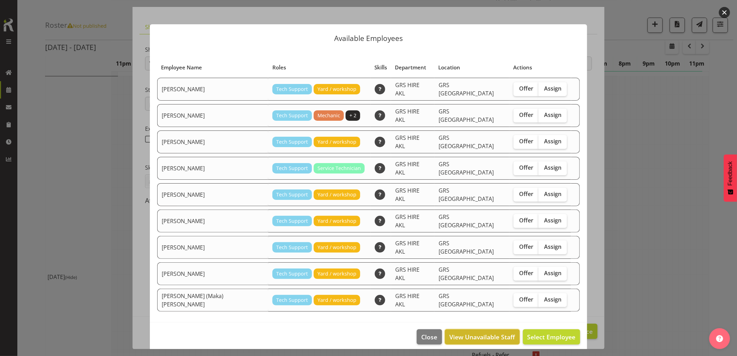
click at [477, 332] on span "View Unavailable Staff" at bounding box center [483, 336] width 66 height 9
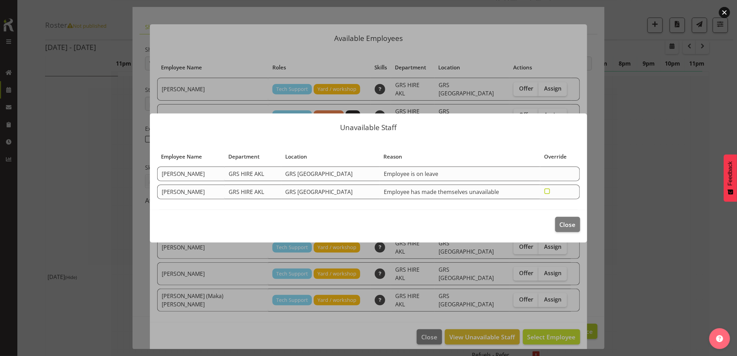
click at [544, 191] on span at bounding box center [547, 191] width 6 height 6
click at [544, 191] on input "checkbox" at bounding box center [546, 191] width 5 height 5
checkbox input "true"
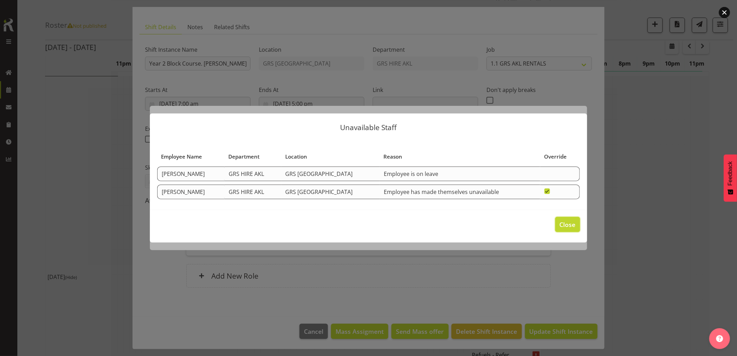
click at [571, 224] on span "Close" at bounding box center [568, 224] width 16 height 9
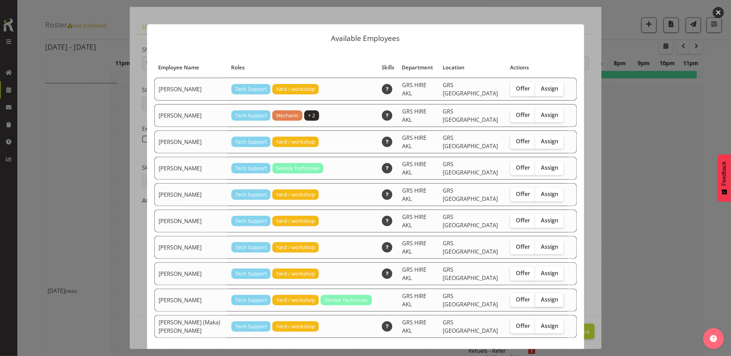
click at [541, 296] on span "Assign" at bounding box center [549, 299] width 17 height 7
click at [538, 297] on input "Assign" at bounding box center [537, 299] width 5 height 5
checkbox input "true"
click at [541, 356] on span "Assign [PERSON_NAME]" at bounding box center [537, 363] width 70 height 8
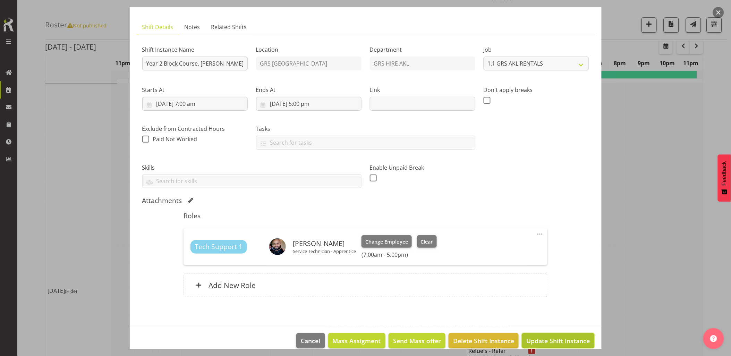
click at [533, 339] on span "Update Shift Instance" at bounding box center [557, 340] width 63 height 9
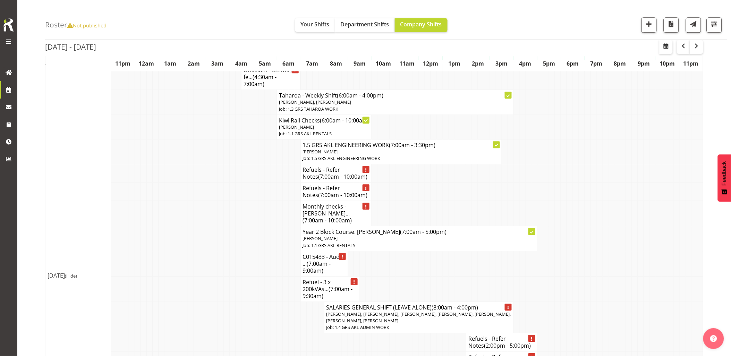
scroll to position [694, 0]
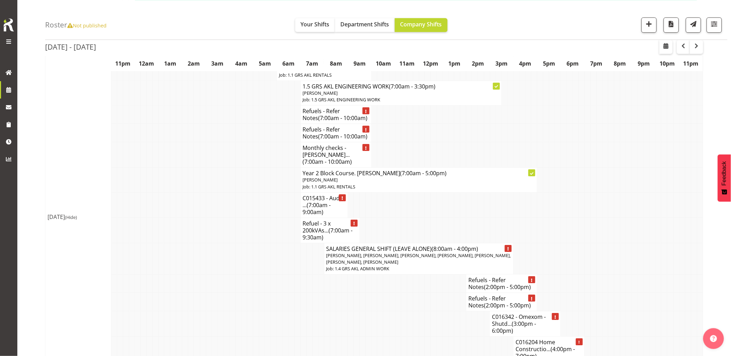
click at [233, 274] on td at bounding box center [232, 283] width 6 height 18
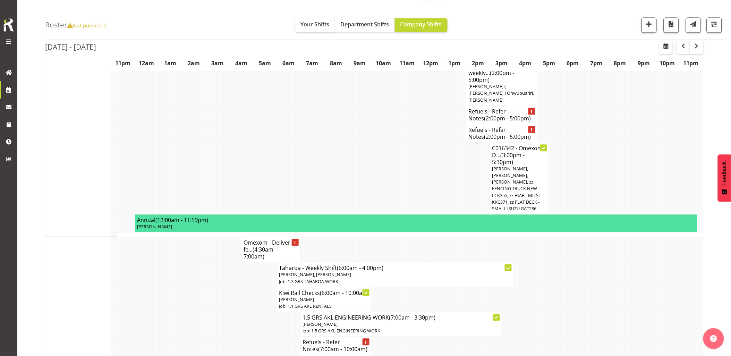
scroll to position [655, 0]
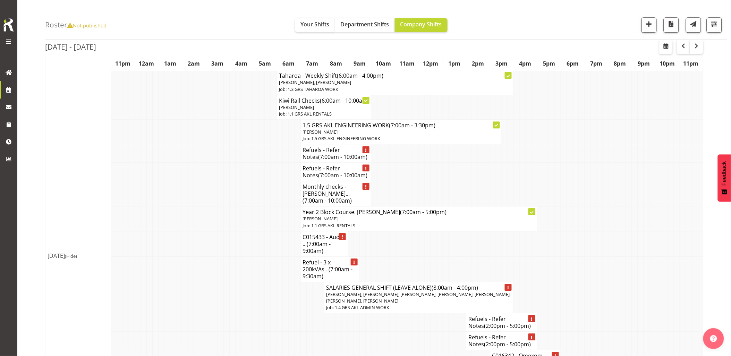
click at [222, 282] on td at bounding box center [221, 298] width 6 height 32
click at [230, 256] on td at bounding box center [232, 268] width 6 height 25
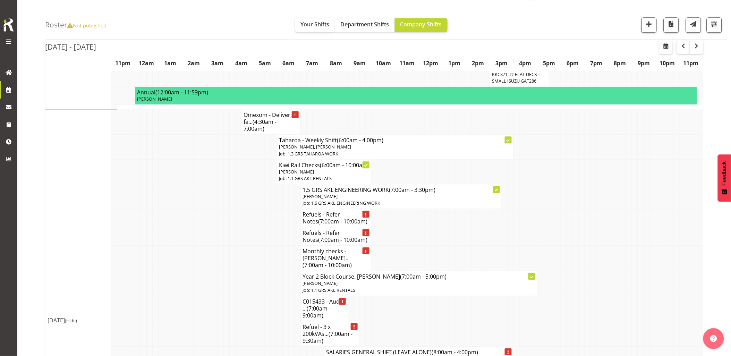
scroll to position [578, 0]
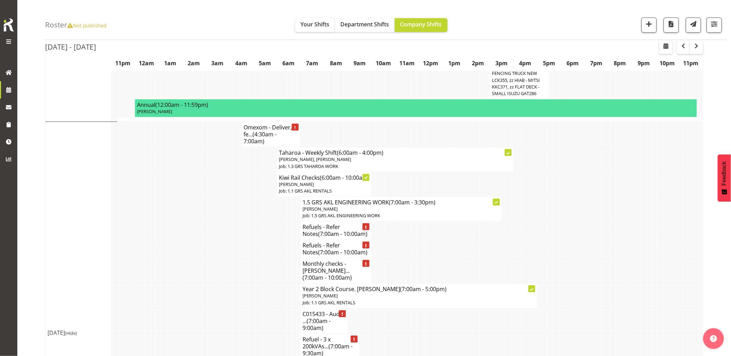
click at [241, 258] on td at bounding box center [244, 270] width 6 height 25
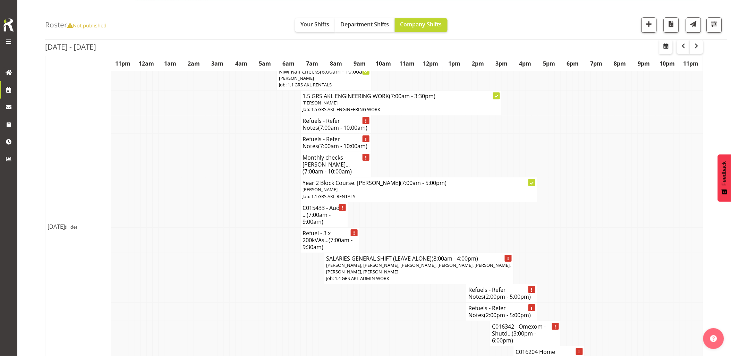
scroll to position [732, 0]
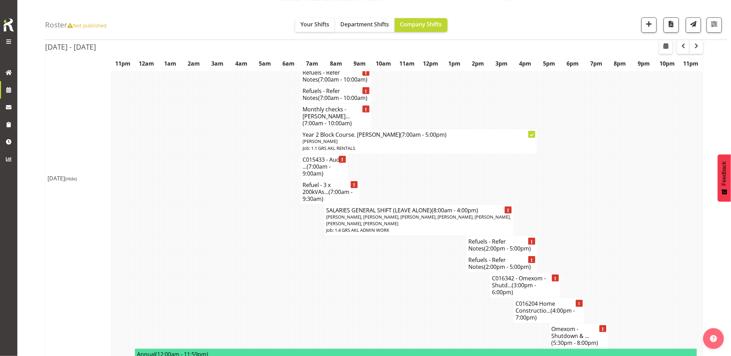
click at [321, 273] on td at bounding box center [321, 285] width 6 height 25
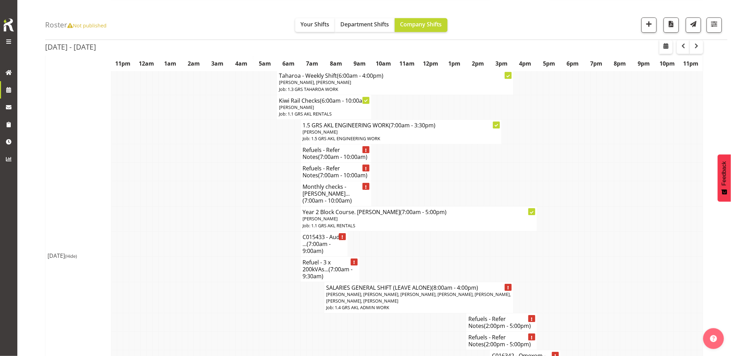
scroll to position [578, 0]
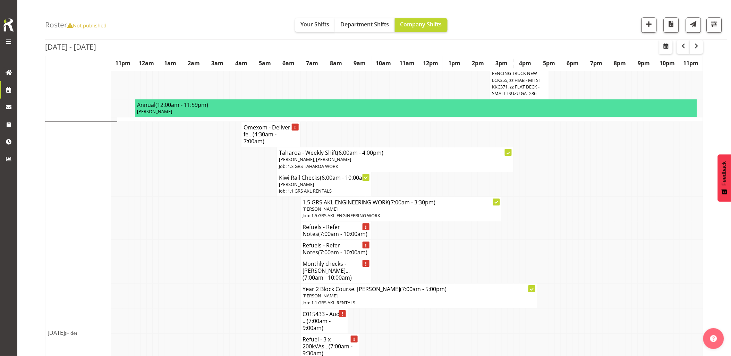
click at [232, 283] on td at bounding box center [232, 295] width 6 height 25
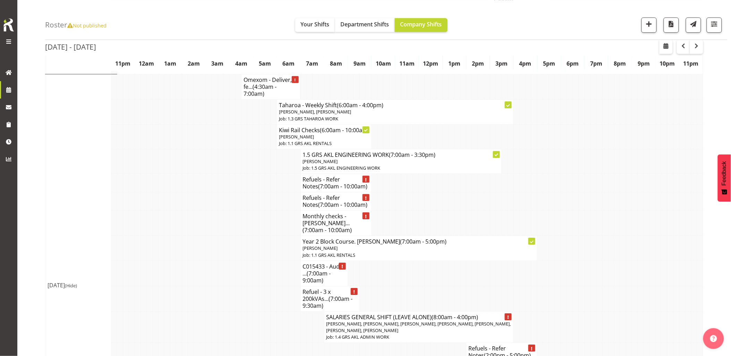
scroll to position [655, 0]
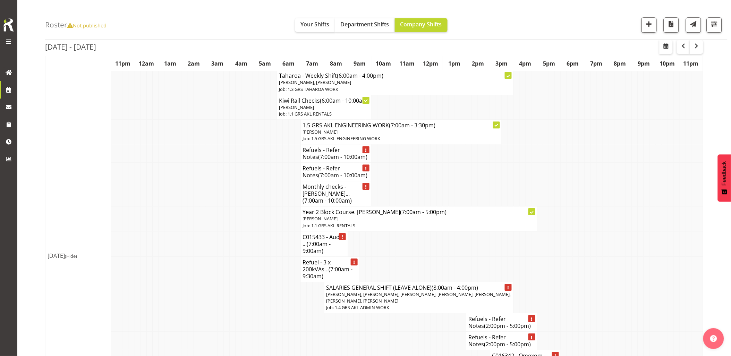
click at [177, 181] on td at bounding box center [179, 193] width 6 height 25
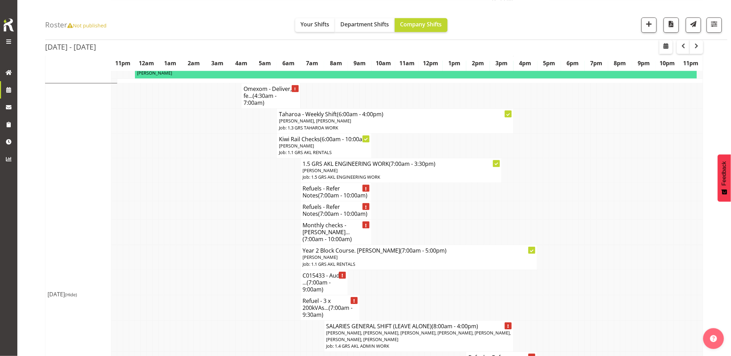
click at [179, 183] on td at bounding box center [179, 192] width 6 height 18
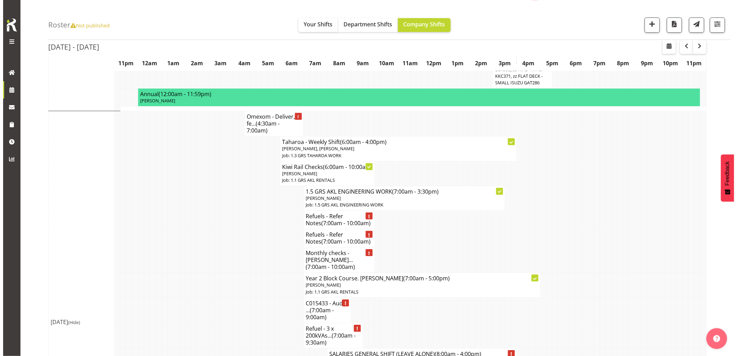
scroll to position [578, 0]
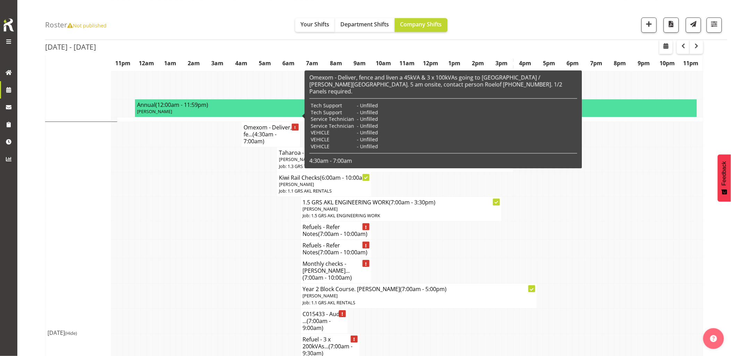
click at [259, 130] on span "(4:30am - 7:00am)" at bounding box center [260, 137] width 33 height 15
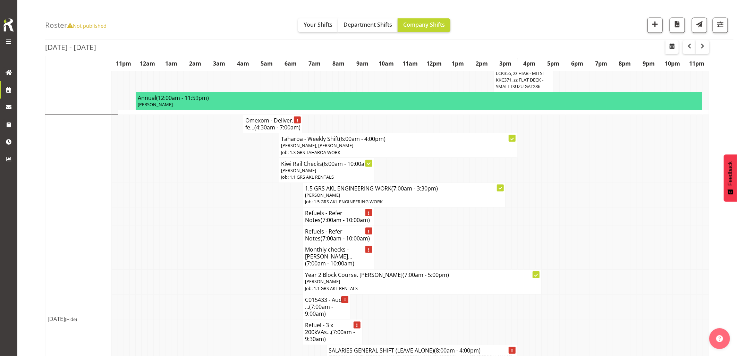
select select "7504"
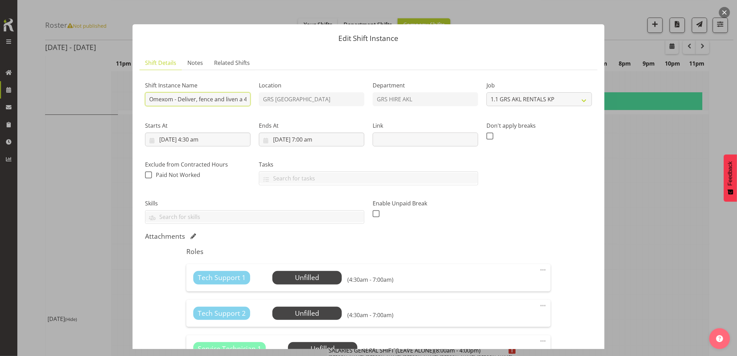
paste input "C016360"
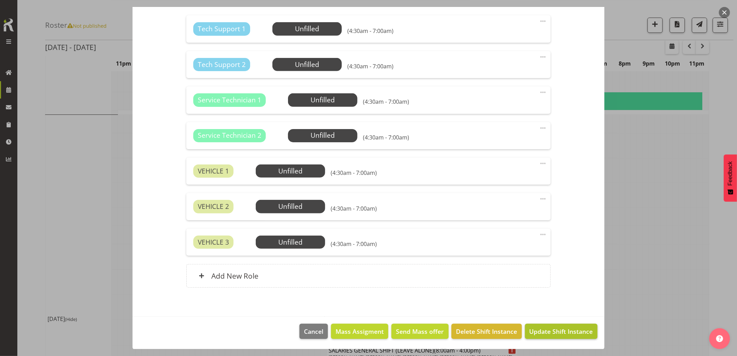
type input "C016360 - Omexom - Deliver, fence and liven a 45kVA & 3 x 100kVAs going to [GEO…"
click at [546, 331] on span "Update Shift Instance" at bounding box center [560, 331] width 63 height 9
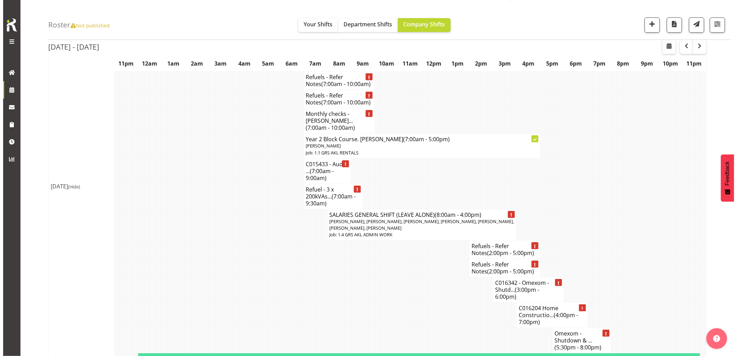
scroll to position [732, 0]
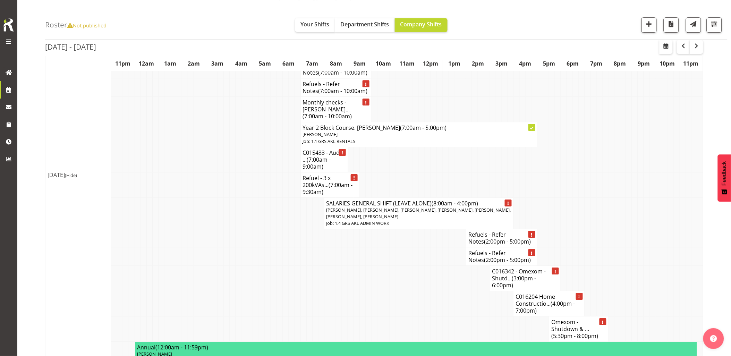
click at [359, 275] on td at bounding box center [357, 278] width 6 height 25
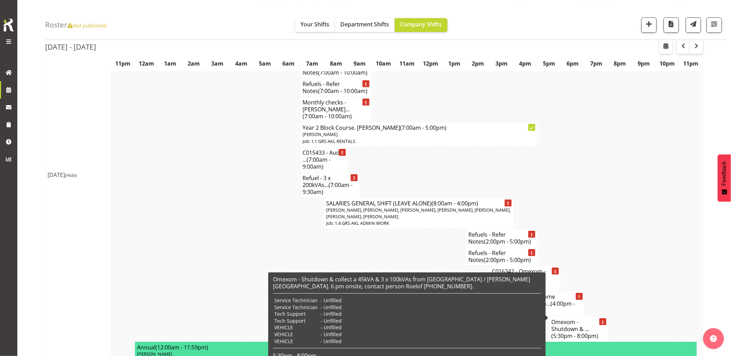
click at [577, 318] on h4 "Omexom - Shutdown & ... (5:30pm - 8:00pm)" at bounding box center [578, 328] width 55 height 21
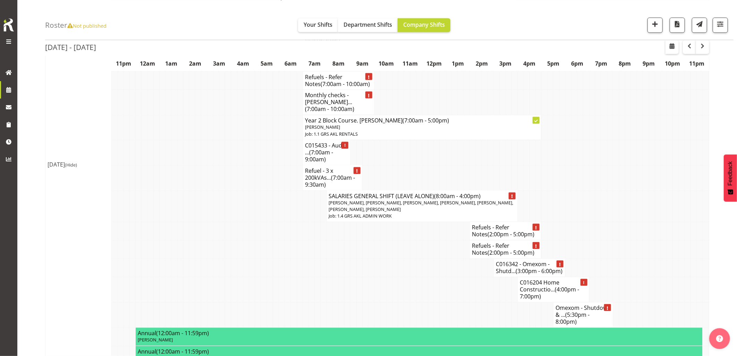
select select "7504"
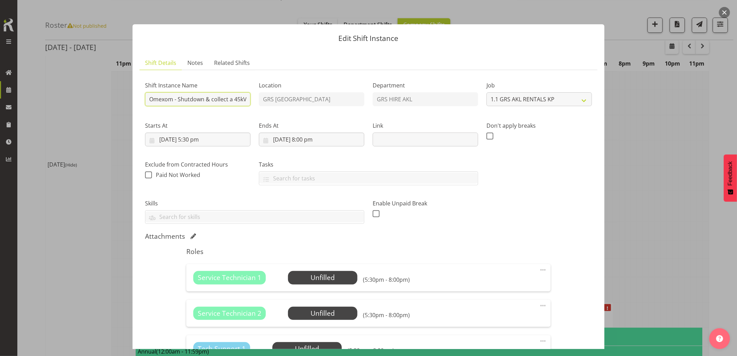
paste input "C016360"
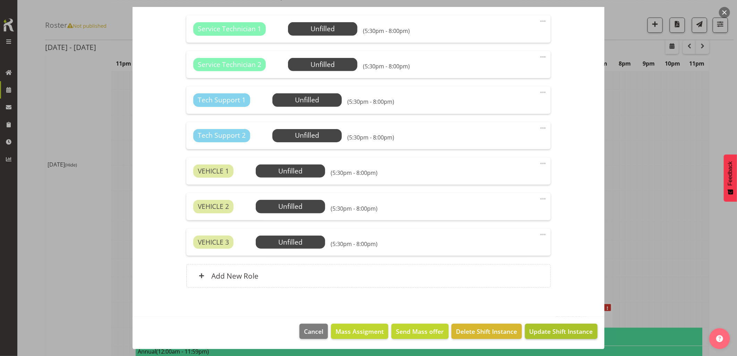
type input "C016360 - Omexom - Shutdown & collect a 45kVA & 3 x 100kVAs from [GEOGRAPHIC_DA…"
click at [553, 330] on span "Update Shift Instance" at bounding box center [560, 331] width 63 height 9
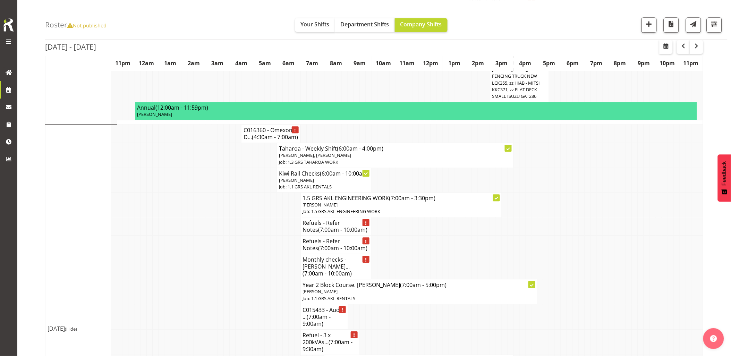
scroll to position [578, 0]
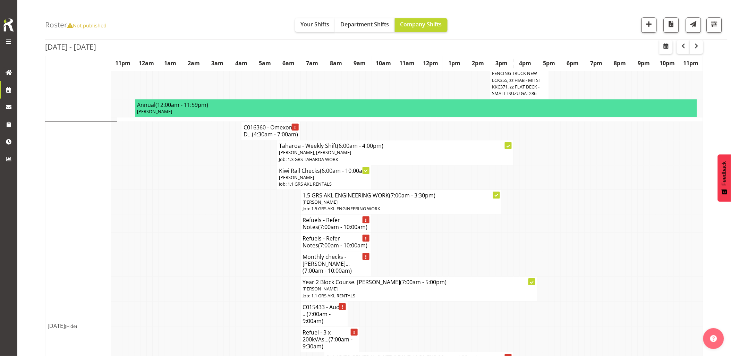
click at [220, 288] on td at bounding box center [221, 289] width 6 height 25
click at [228, 224] on td at bounding box center [226, 223] width 6 height 18
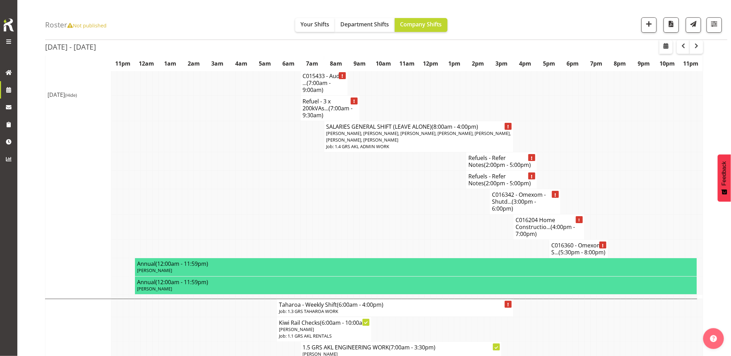
scroll to position [809, 0]
click at [342, 195] on tr "C016342 - Omexom - Shutd... (3:00pm - 6:00pm)" at bounding box center [374, 201] width 658 height 25
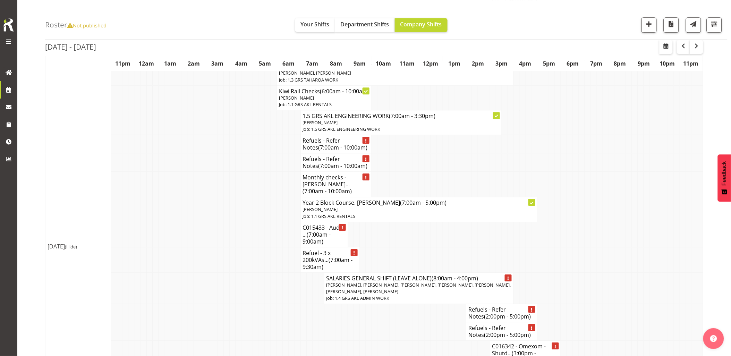
scroll to position [655, 0]
